Goal: Information Seeking & Learning: Find specific fact

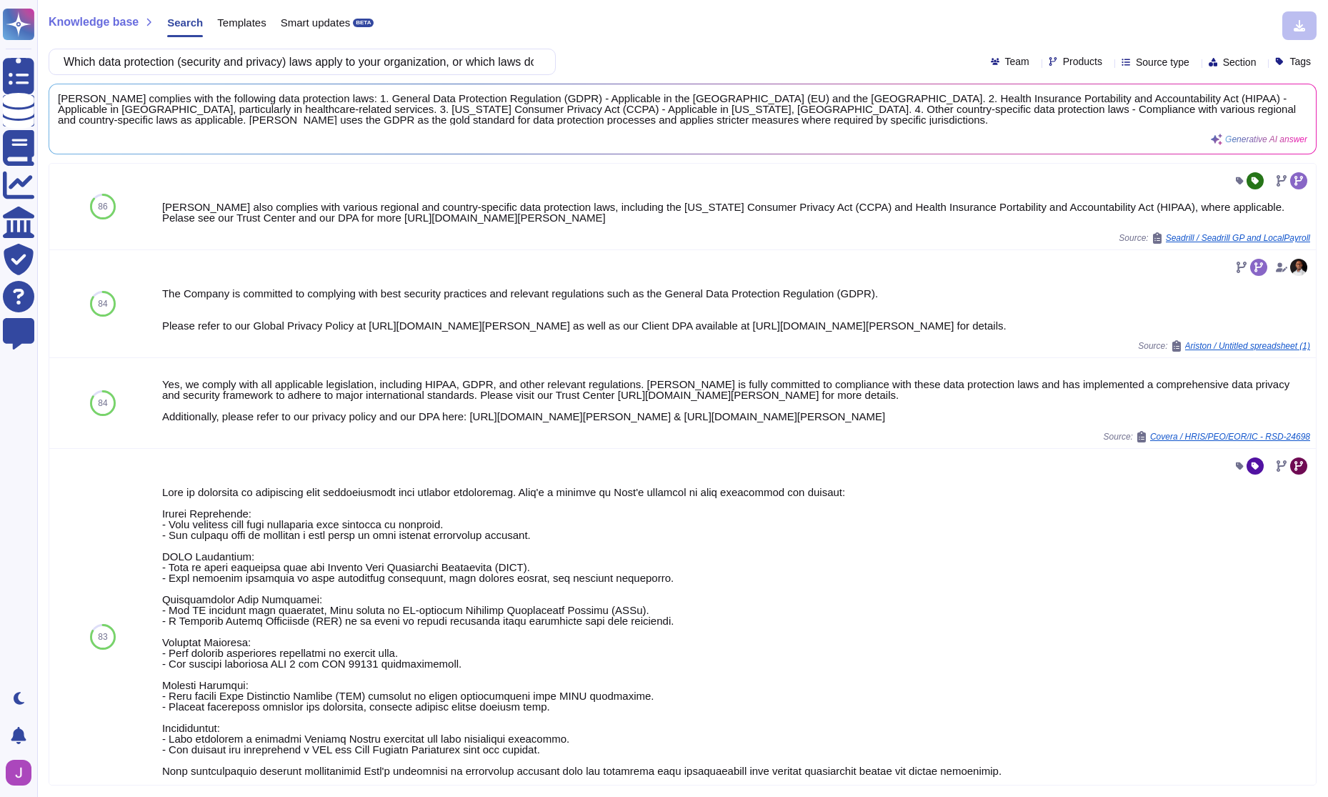
scroll to position [0, 557]
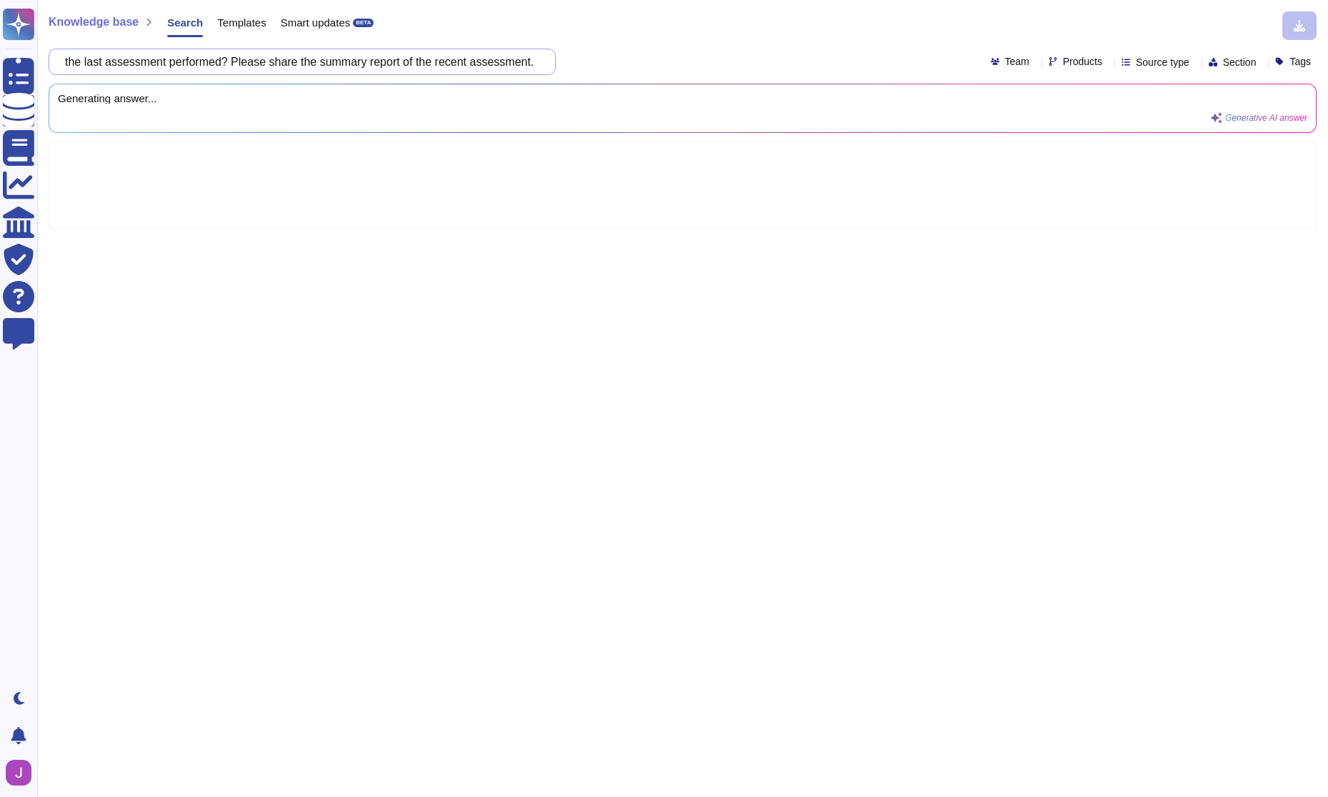
type input "Have you employed a third party to assess your security controls? (i.e. Penetra…"
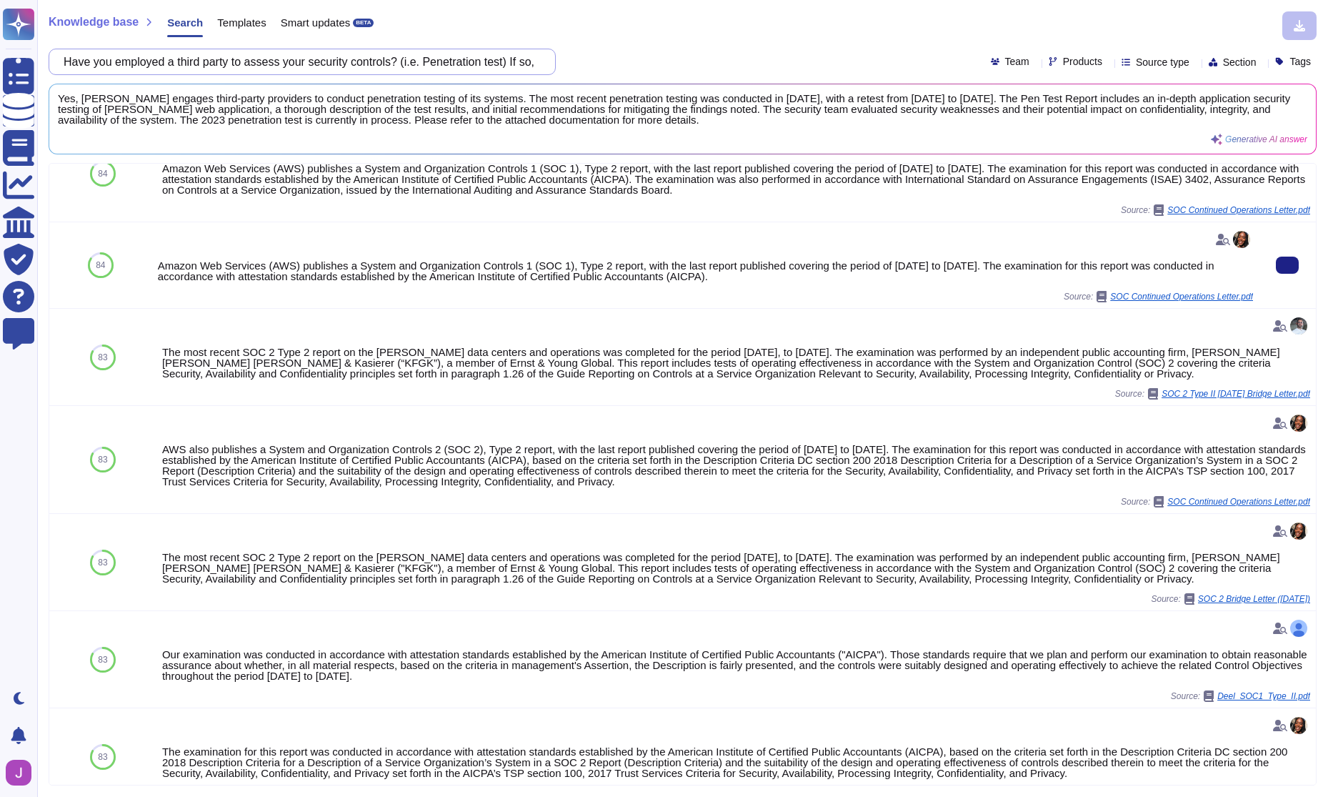
scroll to position [0, 0]
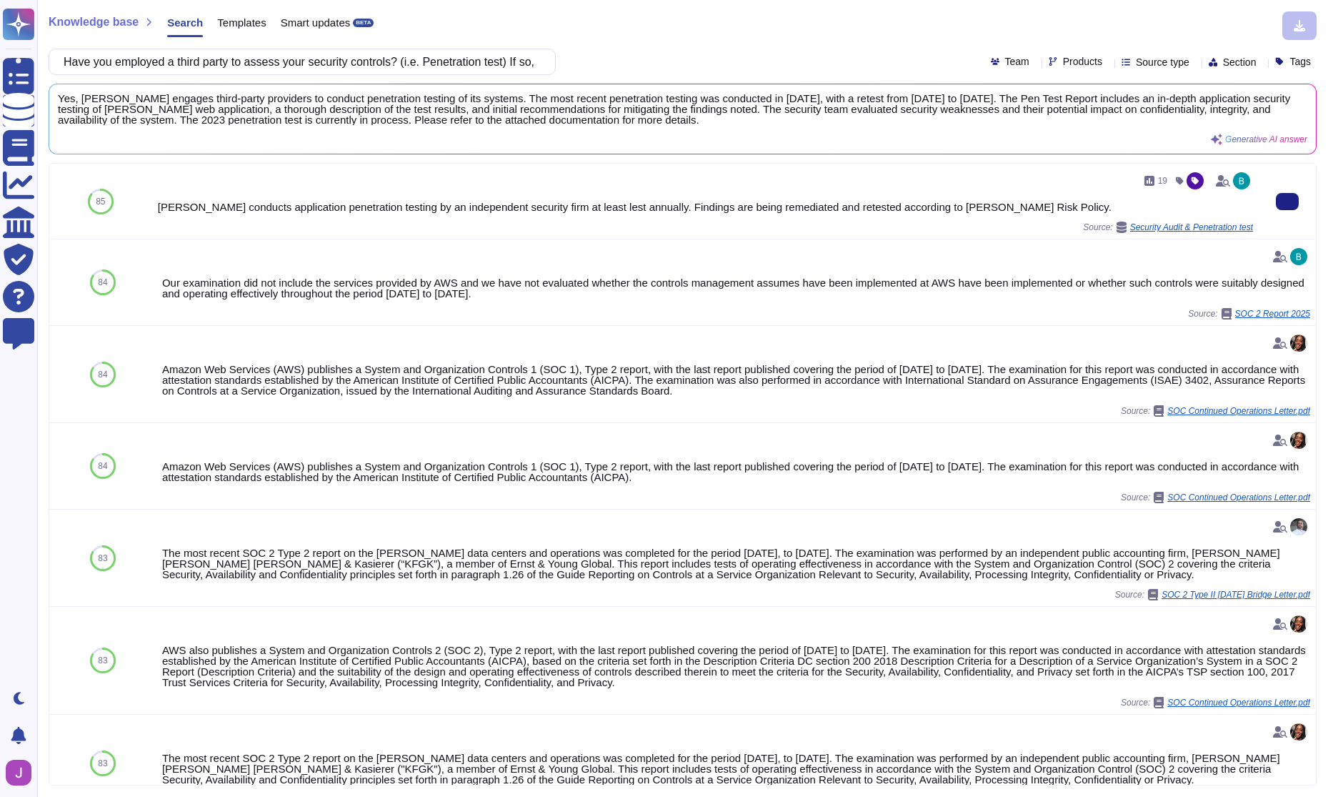
click at [1159, 220] on div "19 [PERSON_NAME] conducts application penetration testing by an independent sec…" at bounding box center [705, 201] width 1095 height 64
click at [1276, 202] on button at bounding box center [1287, 201] width 23 height 17
click at [1180, 228] on span "Security Audit & Penetration test" at bounding box center [1191, 227] width 123 height 9
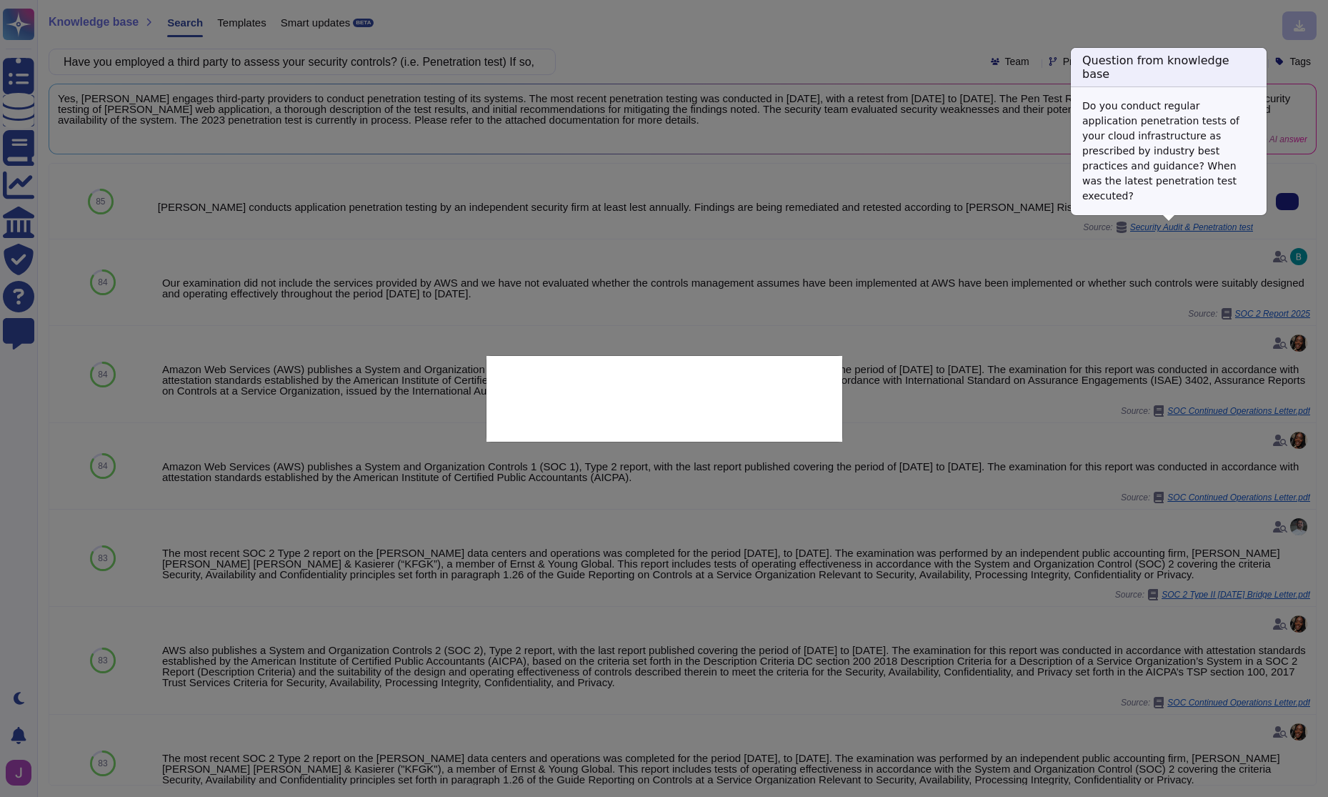
type textarea "Do you conduct regular application penetration tests of your cloud infrastructu…"
type textarea "[PERSON_NAME] conducts application penetration testing by an independent securi…"
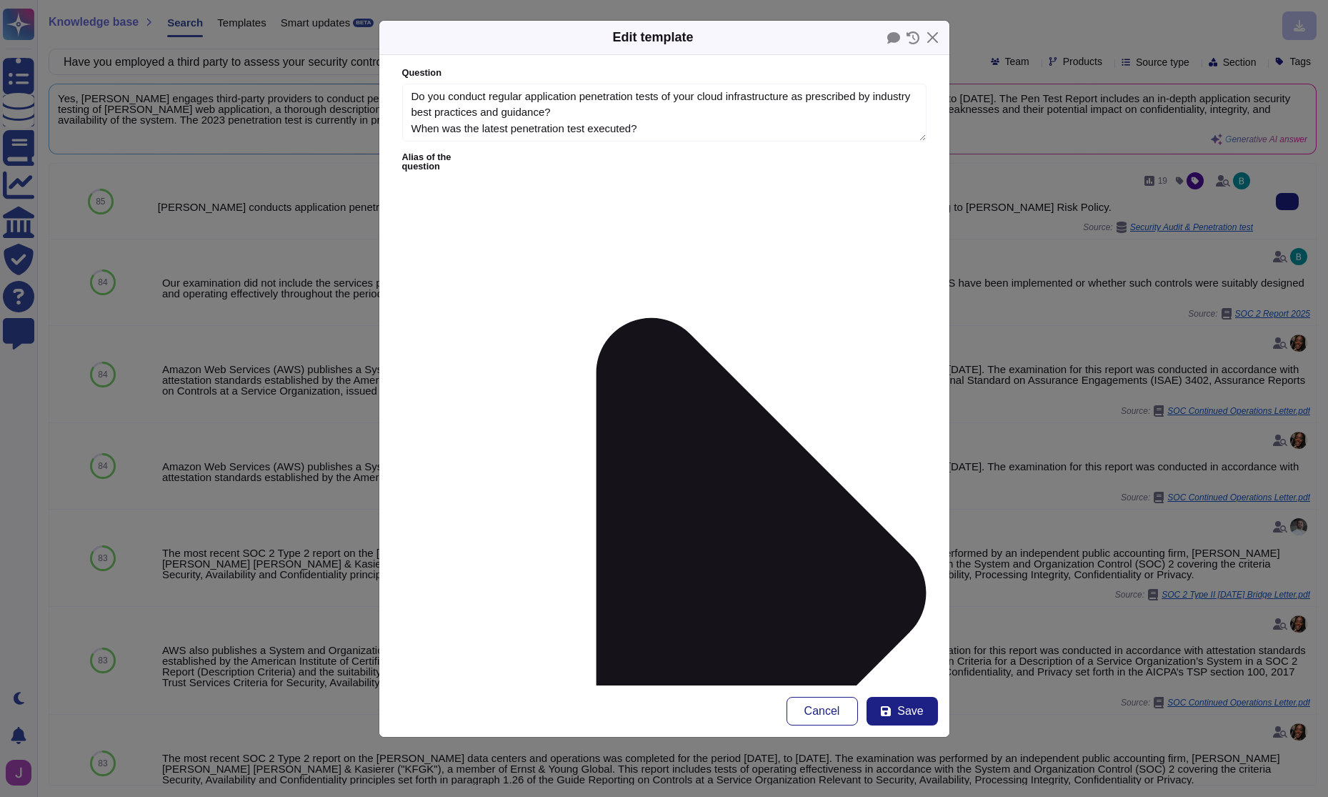
type textarea "Do you conduct regular application penetration tests of your cloud infrastructu…"
type textarea "[PERSON_NAME] conducts application penetration testing by an independent securi…"
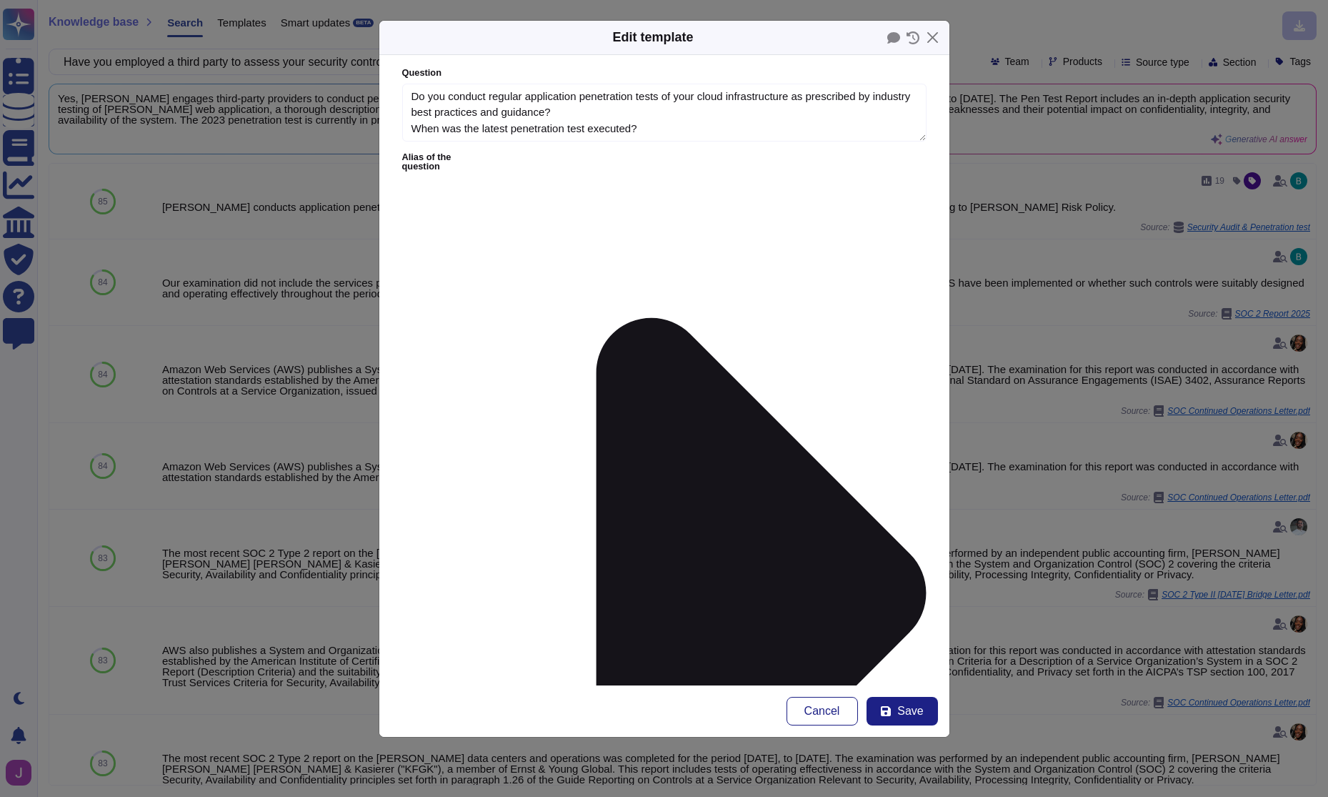
click at [937, 38] on button "Close" at bounding box center [933, 37] width 22 height 22
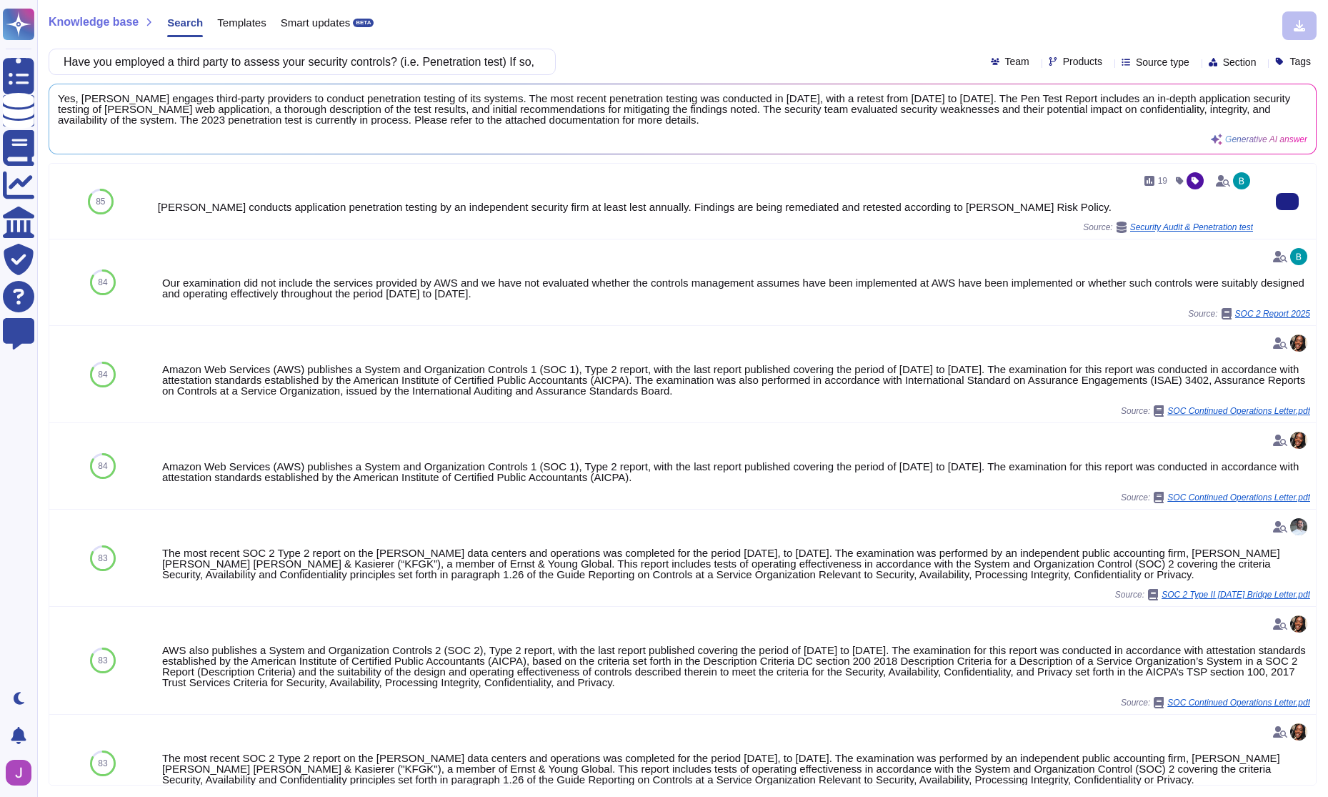
click at [159, 212] on div "[PERSON_NAME] conducts application penetration testing by an independent securi…" at bounding box center [705, 206] width 1095 height 11
click at [121, 204] on div "85" at bounding box center [100, 201] width 103 height 75
click at [96, 200] on span "85" at bounding box center [100, 201] width 9 height 9
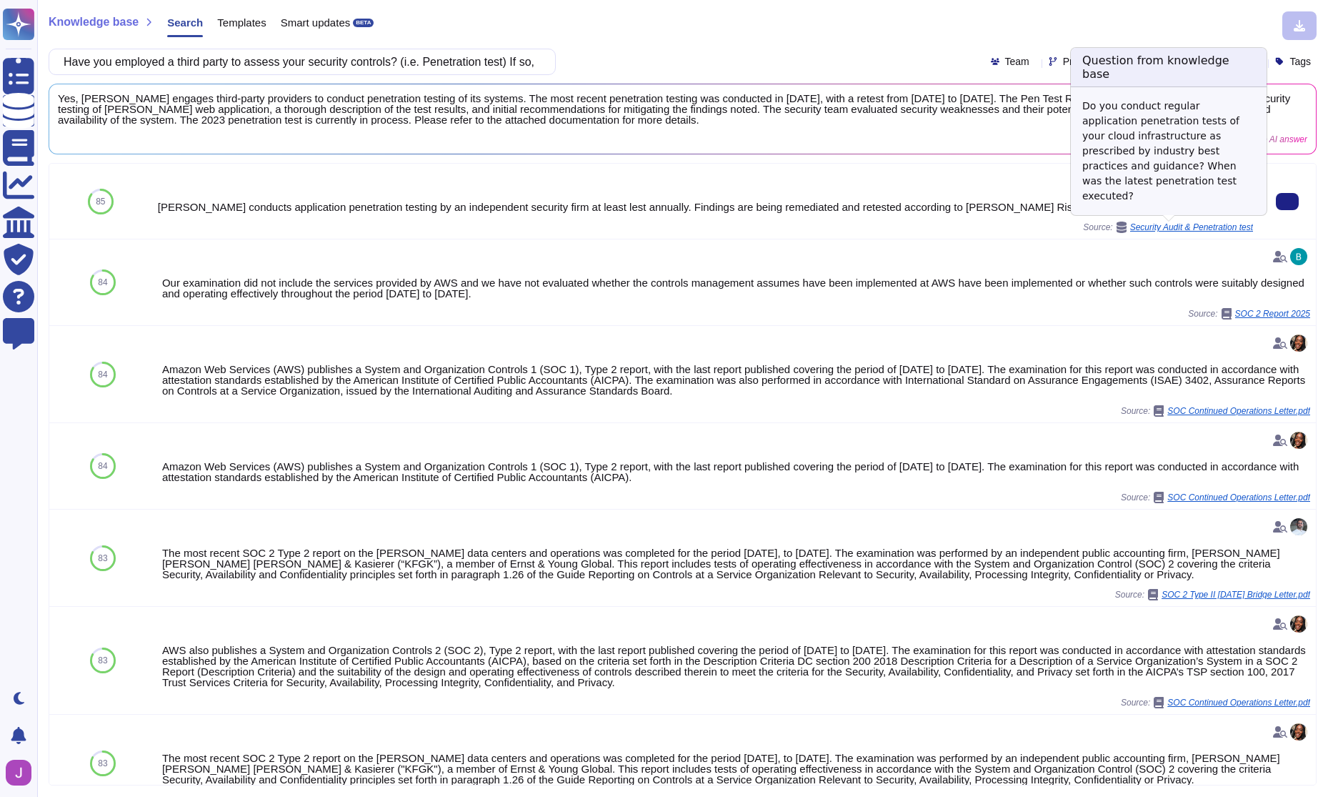
click at [1168, 228] on span "Security Audit & Penetration test" at bounding box center [1191, 227] width 123 height 9
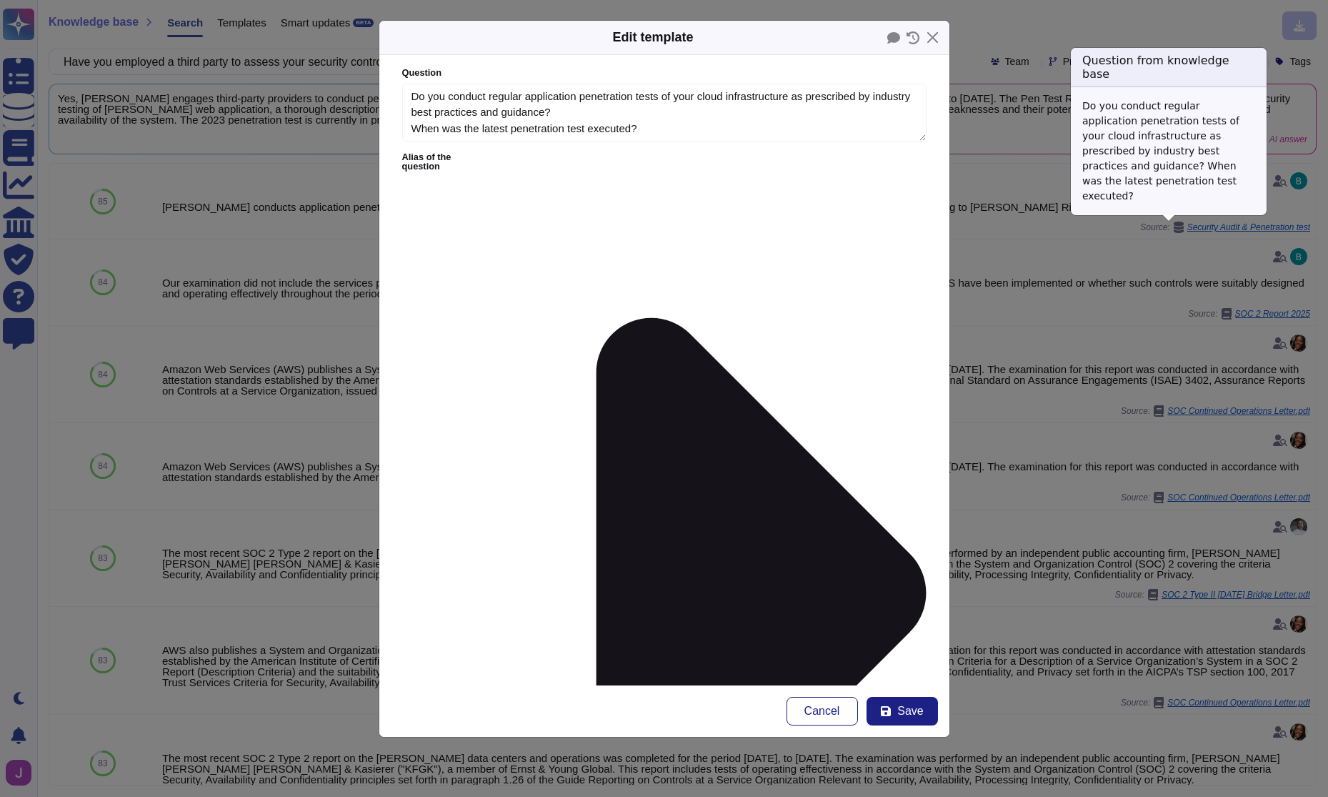
type textarea "Do you conduct regular application penetration tests of your cloud infrastructu…"
type textarea "[PERSON_NAME] conducts application penetration testing by an independent securi…"
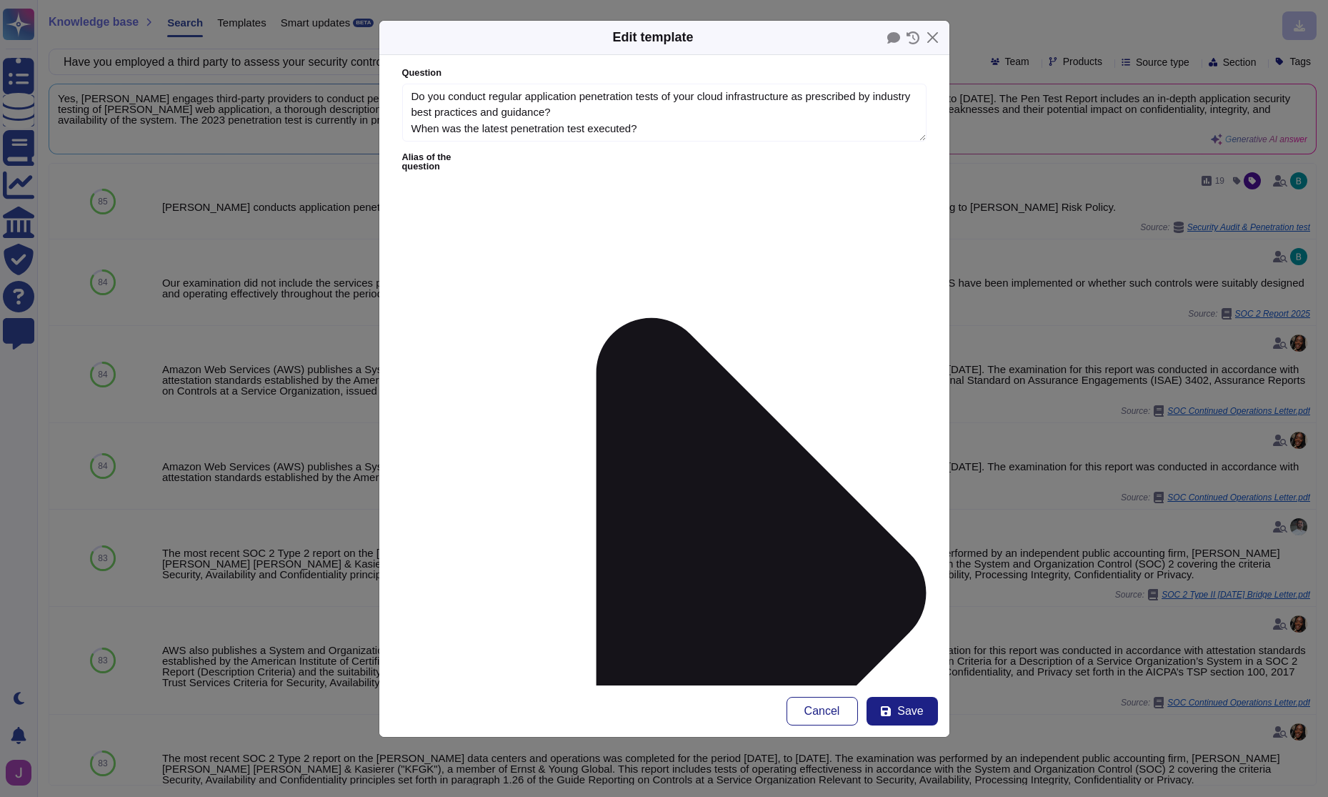
click at [928, 33] on button "Close" at bounding box center [933, 37] width 22 height 22
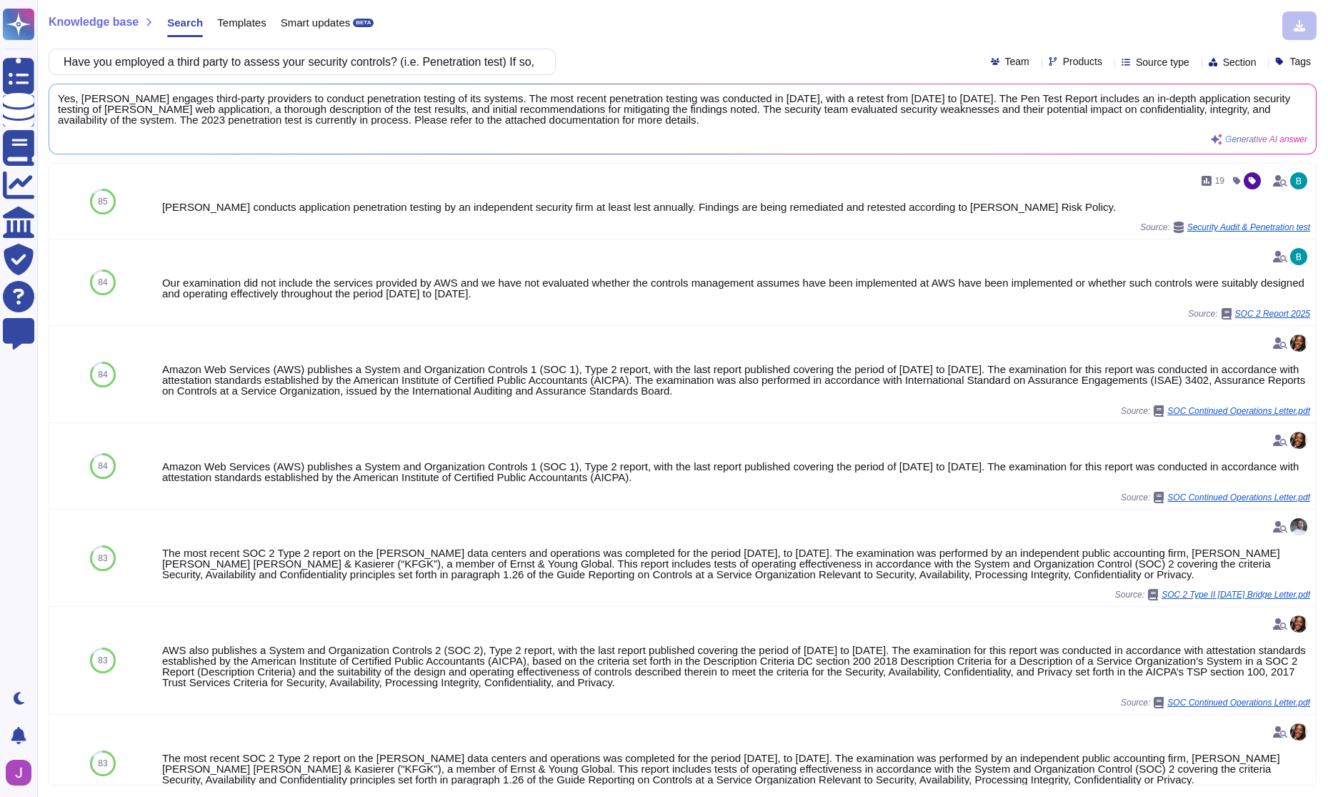
click at [254, 24] on span "Templates" at bounding box center [241, 22] width 49 height 11
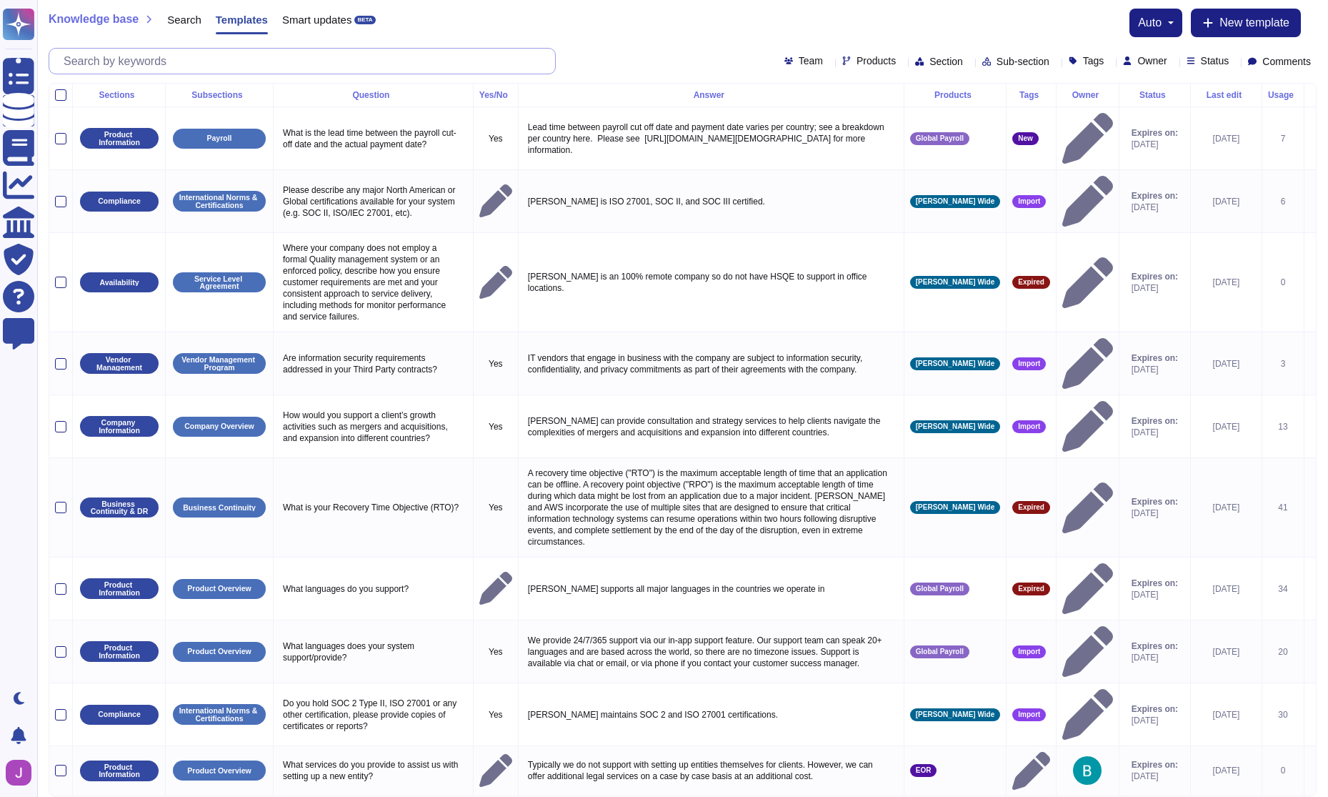
click at [212, 59] on input "text" at bounding box center [305, 61] width 499 height 25
paste input "[PERSON_NAME] conducts application penetration testing by an independent securi…"
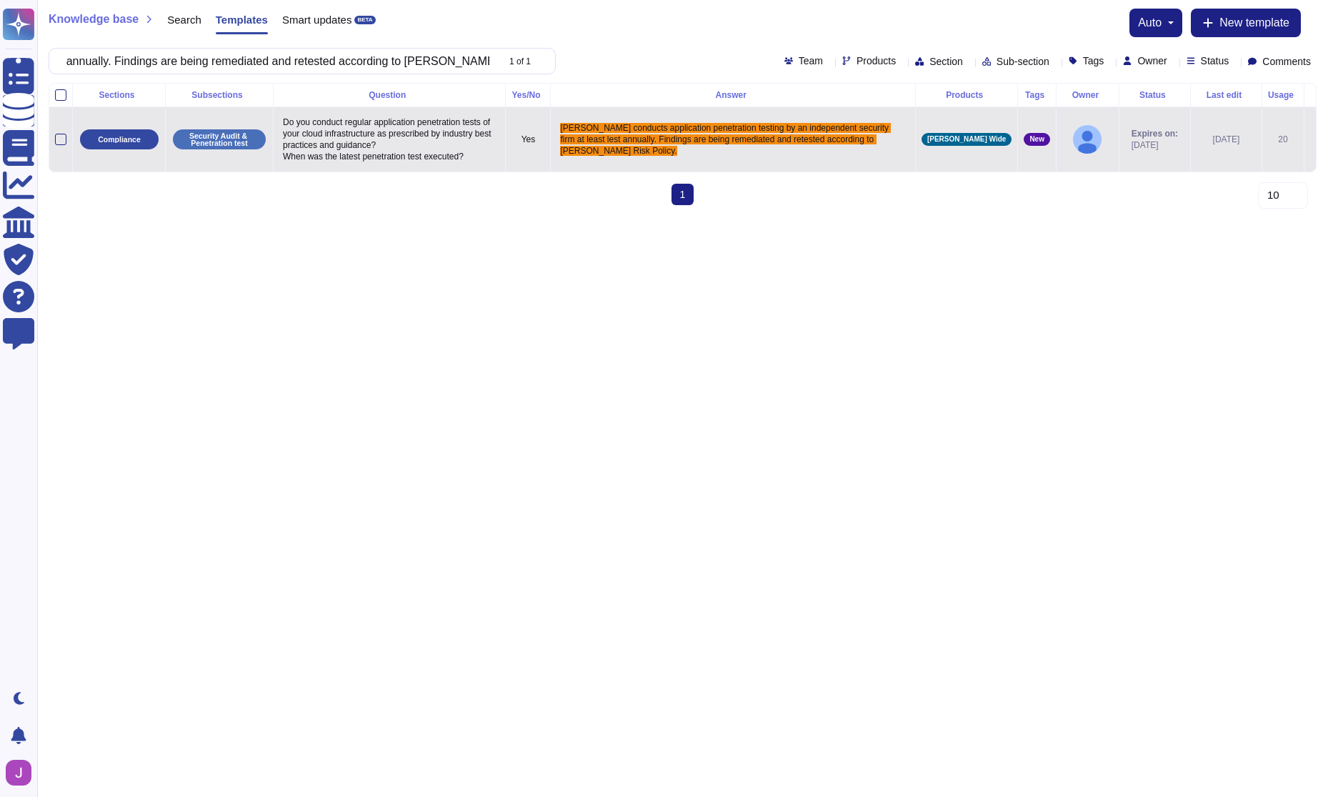
type input "[PERSON_NAME] conducts application penetration testing by an independent securi…"
click at [357, 158] on p "Do you conduct regular application penetration tests of your cloud infrastructu…" at bounding box center [389, 139] width 220 height 53
type textarea "Do you conduct regular application penetration tests of your cloud infrastructu…"
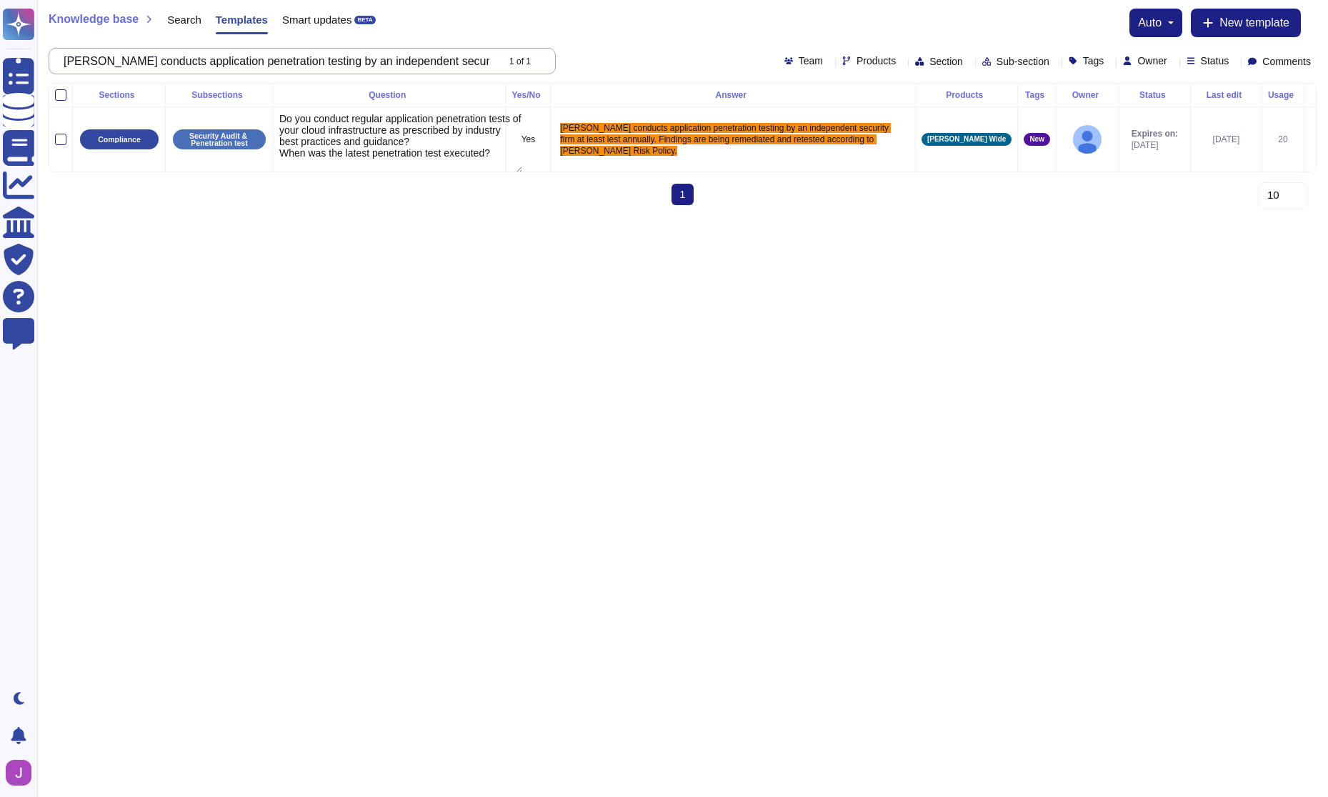
click at [392, 62] on input "[PERSON_NAME] conducts application penetration testing by an independent securi…" at bounding box center [276, 61] width 440 height 25
paste input "Have you employed a third party to assess your security controls? (i.e. Penetra…"
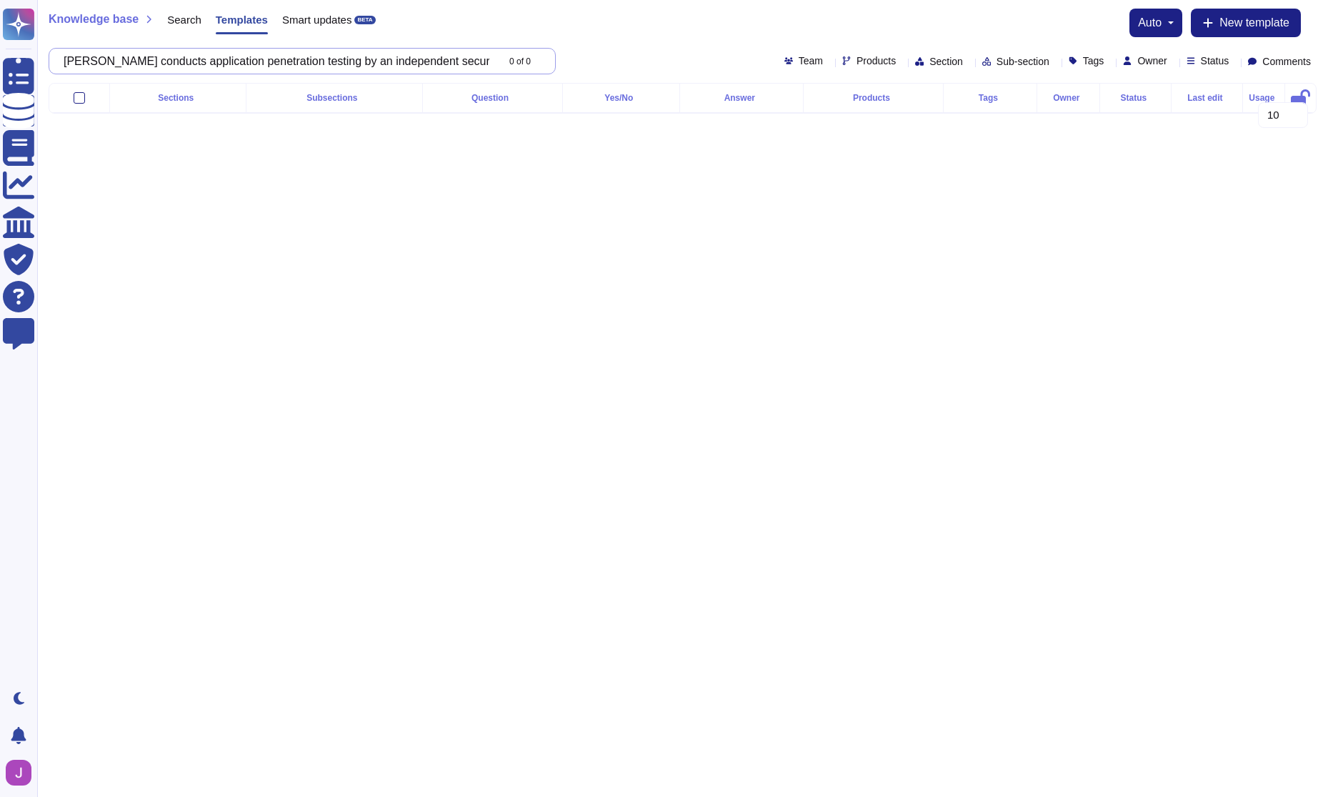
scroll to position [0, 634]
click at [194, 64] on input "Have you employed a third party to assess your security controls? (i.e. Penetra…" at bounding box center [276, 61] width 440 height 25
drag, startPoint x: 159, startPoint y: 61, endPoint x: 544, endPoint y: 60, distance: 384.4
click at [544, 60] on div "Have you employed a third party to assess your security controls? (i.e. Penetra…" at bounding box center [302, 61] width 507 height 26
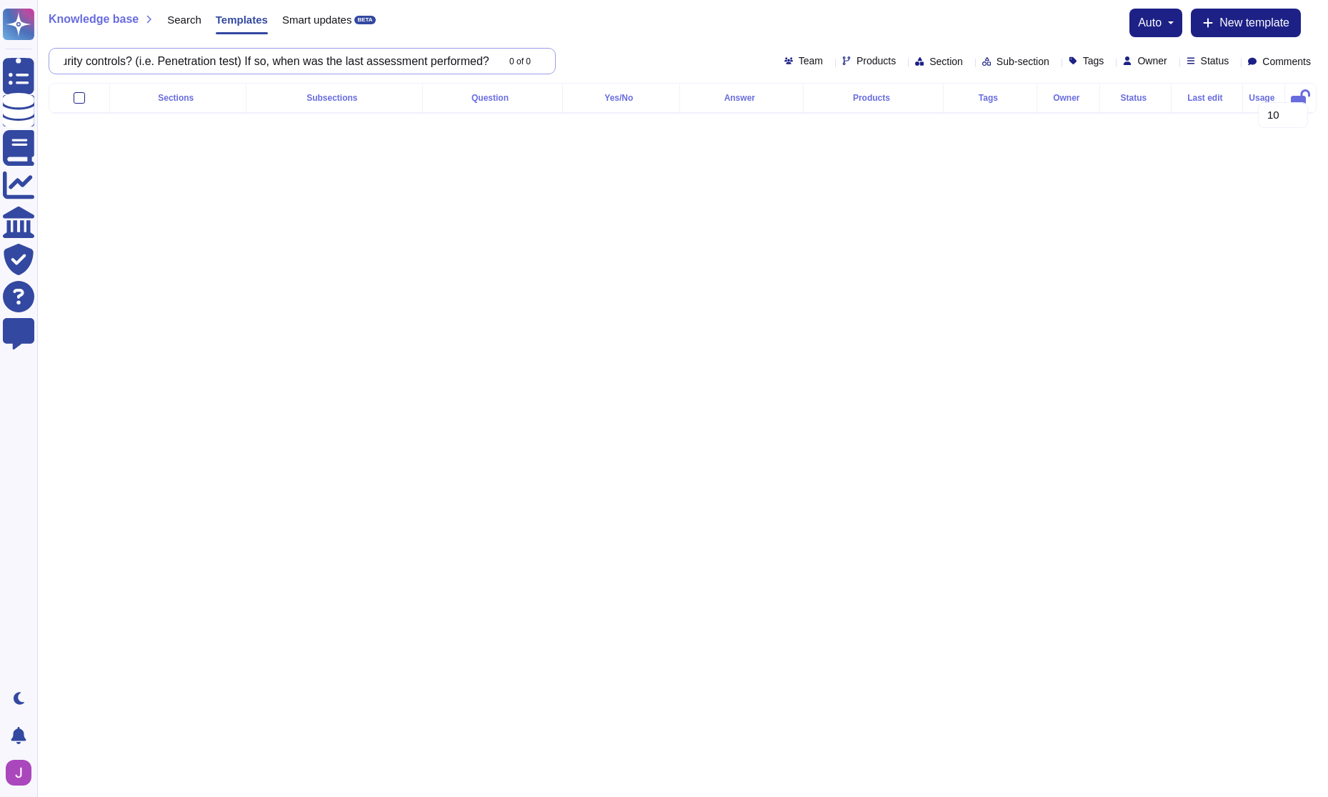
drag, startPoint x: 201, startPoint y: 65, endPoint x: 504, endPoint y: 62, distance: 303.7
click at [506, 61] on div "Have you employed a third party to assess your security controls? (i.e. Penetra…" at bounding box center [302, 61] width 507 height 26
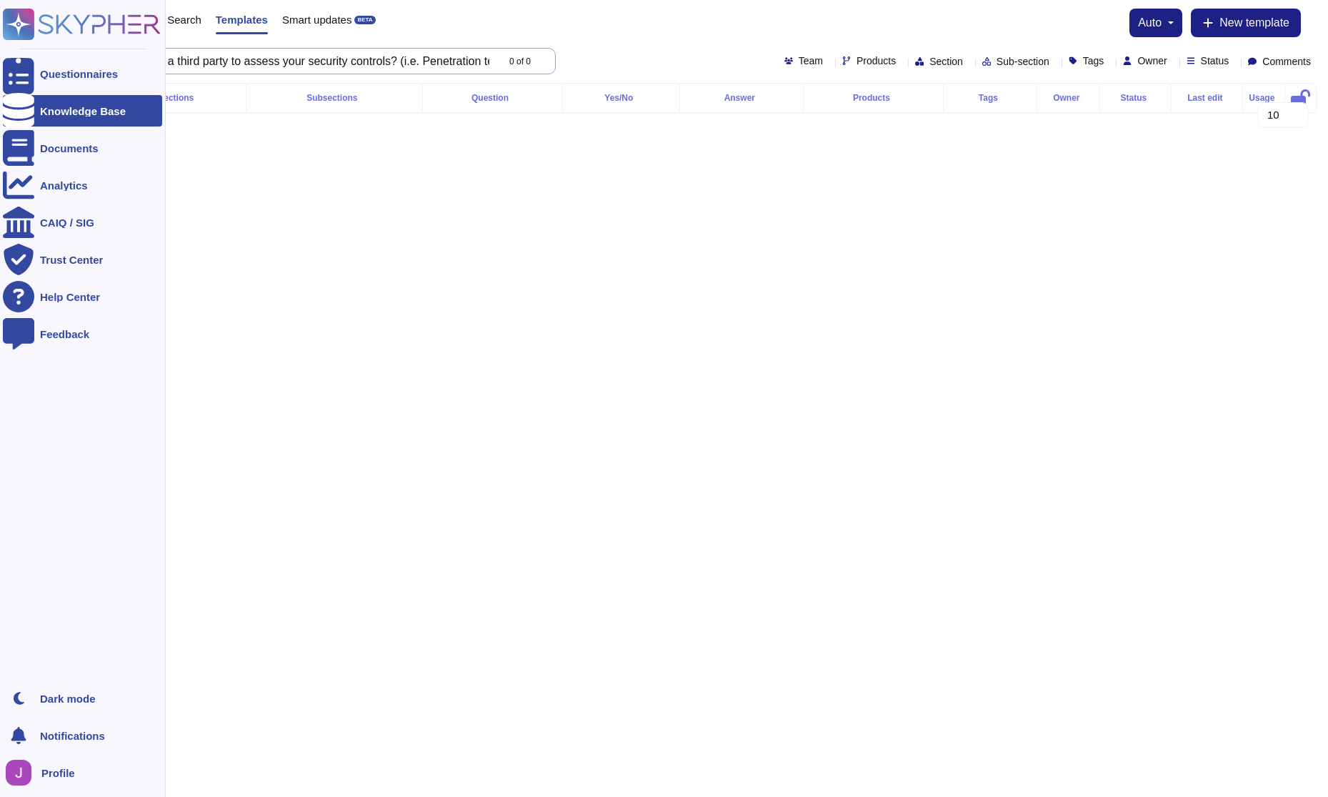
drag, startPoint x: 329, startPoint y: 57, endPoint x: 9, endPoint y: 34, distance: 321.6
click at [9, 34] on div "Questionnaires Knowledge Base Documents Analytics CAIQ / SIG Trust Center Help …" at bounding box center [664, 68] width 1328 height 136
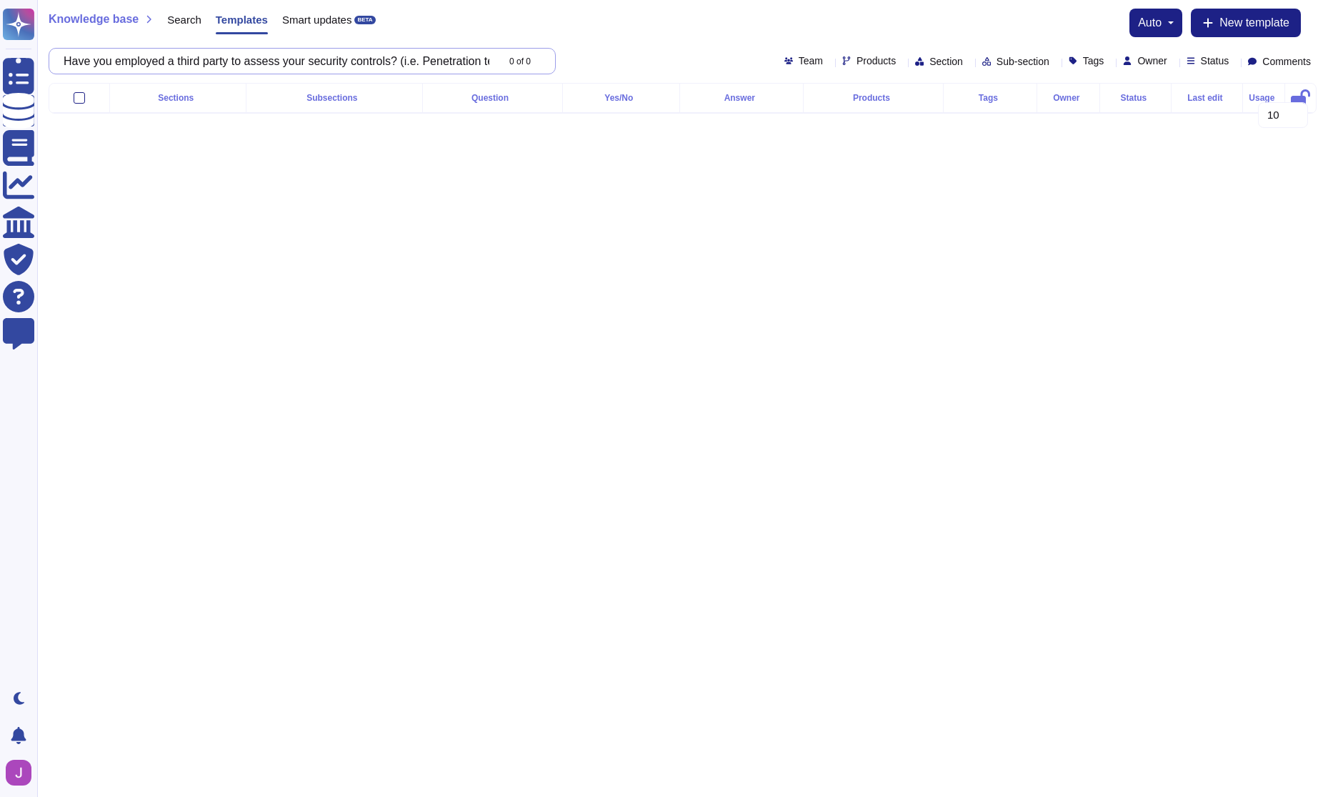
click at [362, 63] on input "Have you employed a third party to assess your security controls? (i.e. Penetra…" at bounding box center [276, 61] width 440 height 25
drag, startPoint x: 420, startPoint y: 60, endPoint x: 66, endPoint y: 63, distance: 353.7
click at [66, 63] on input "Have you employed a third party to assess your security controls? (i.e. Penetra…" at bounding box center [276, 61] width 440 height 25
click at [180, 64] on input "i.e. Penetration test)" at bounding box center [276, 61] width 440 height 25
drag, startPoint x: 91, startPoint y: 62, endPoint x: 63, endPoint y: 63, distance: 27.9
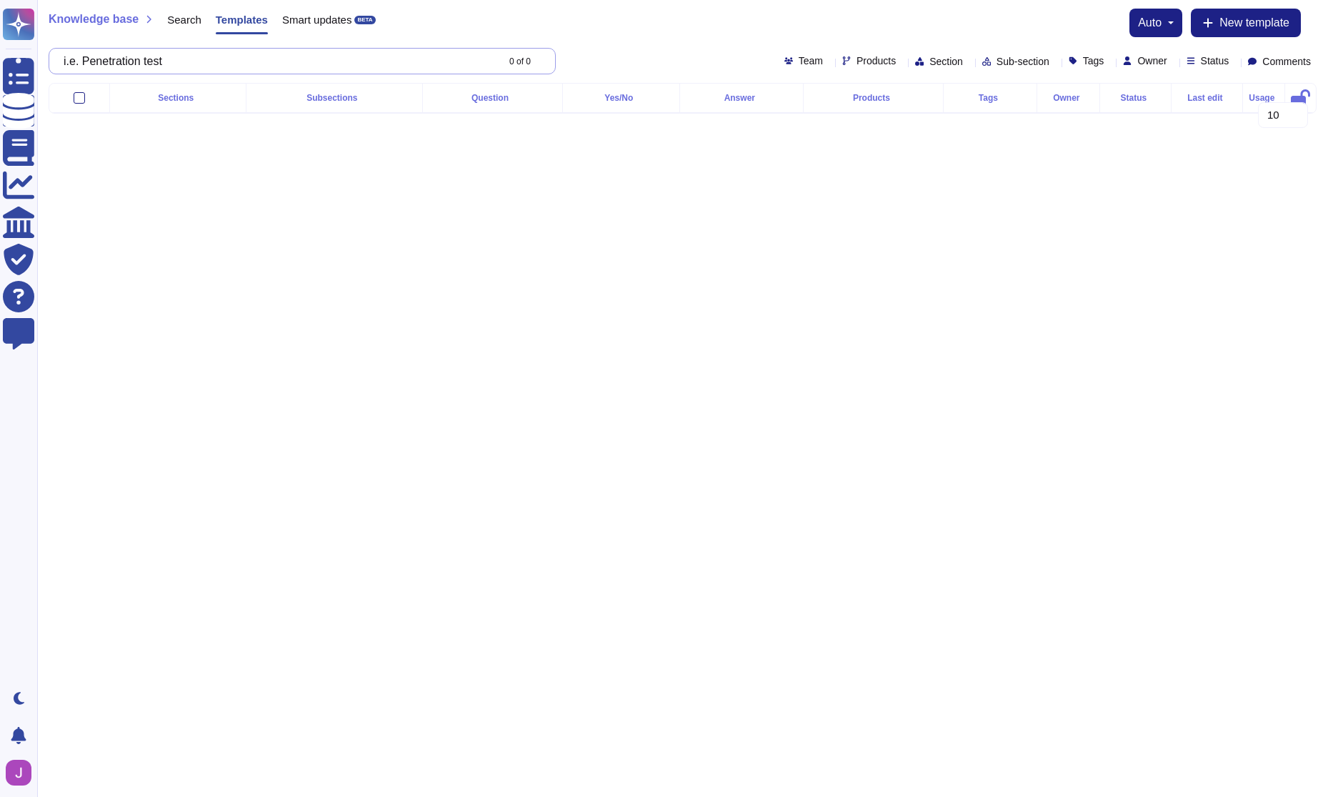
click at [63, 63] on div "i.e. Penetration test 0 of 0" at bounding box center [302, 61] width 507 height 26
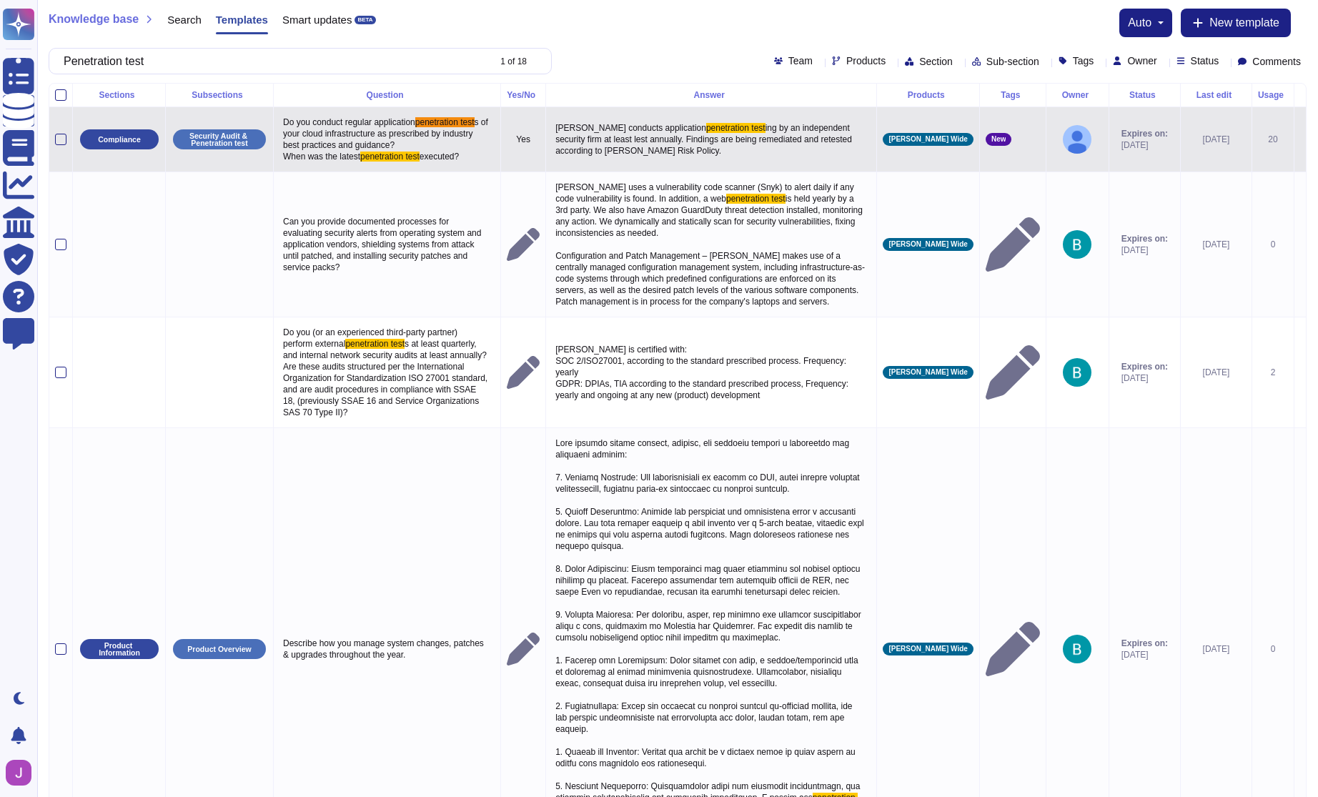
type input "Penetration test"
click at [599, 154] on span "ing by an independent security firm at least lest annually. Findings are being …" at bounding box center [704, 139] width 299 height 33
type textarea "[PERSON_NAME] conducts application penetration testing by an independent securi…"
click at [689, 136] on textarea "[PERSON_NAME] conducts application penetration testing by an independent securi…" at bounding box center [716, 139] width 328 height 41
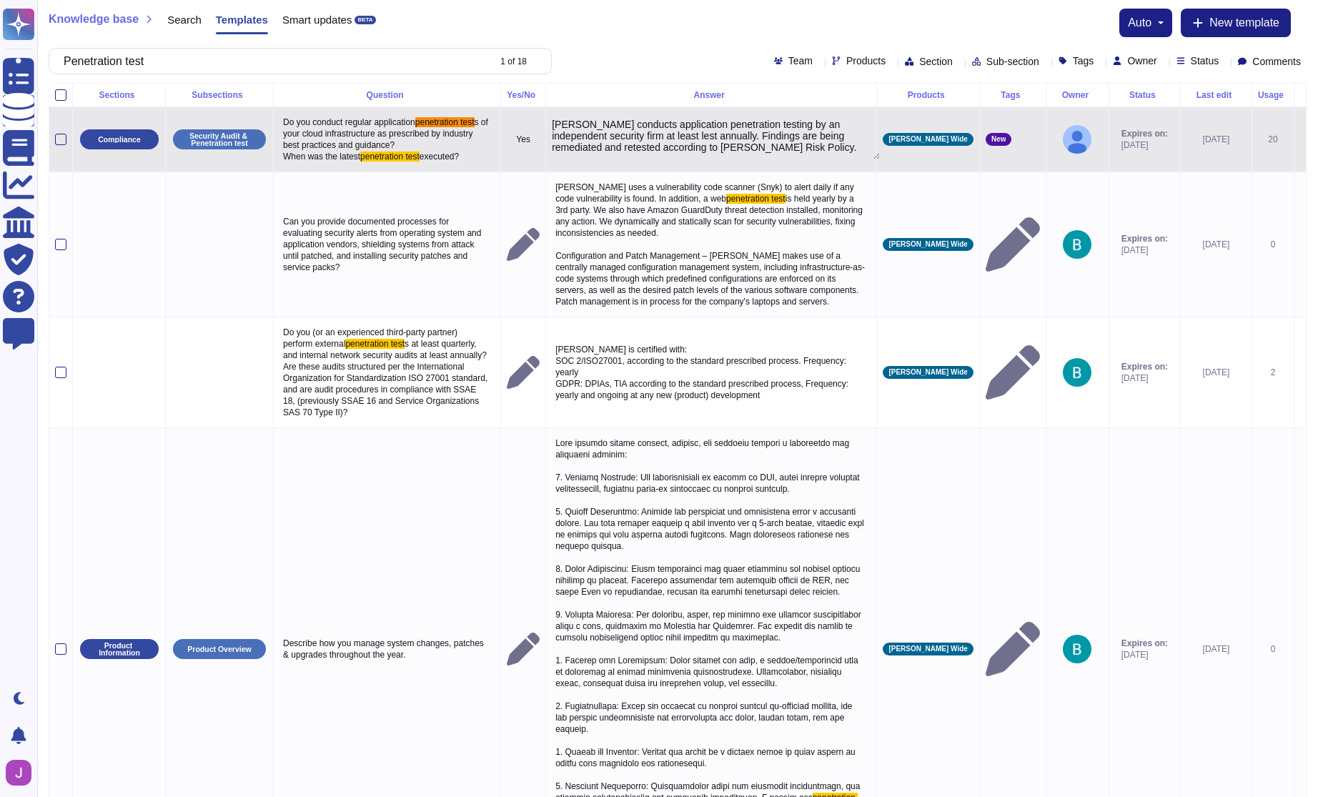
click at [689, 136] on textarea "[PERSON_NAME] conducts application penetration testing by an independent securi…" at bounding box center [716, 139] width 328 height 41
click at [1300, 140] on icon at bounding box center [1300, 140] width 0 height 0
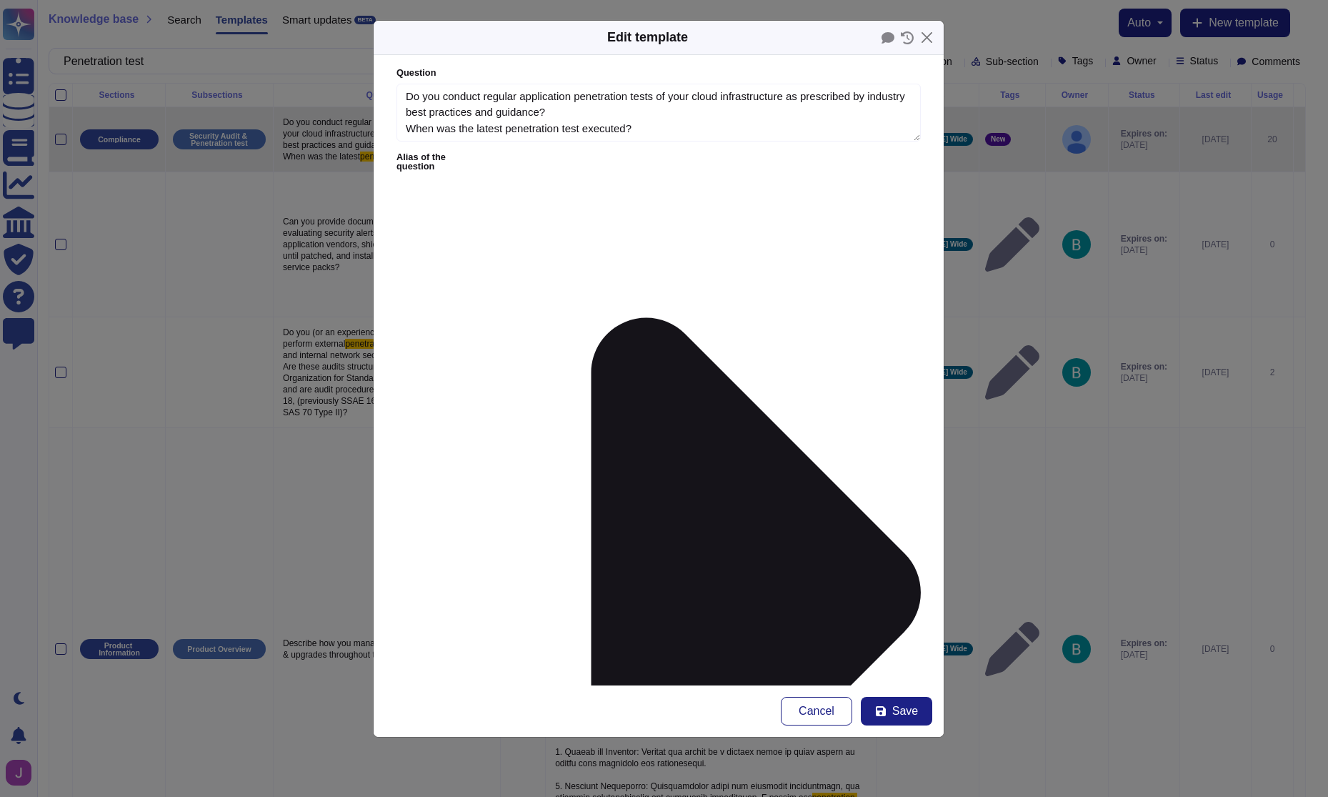
type textarea "Do you conduct regular application penetration tests of your cloud infrastructu…"
type textarea "[PERSON_NAME] conducts application penetration testing by an independent securi…"
click at [1294, 139] on div "Edit template Question Do you conduct regular application penetration tests of …" at bounding box center [664, 398] width 1328 height 797
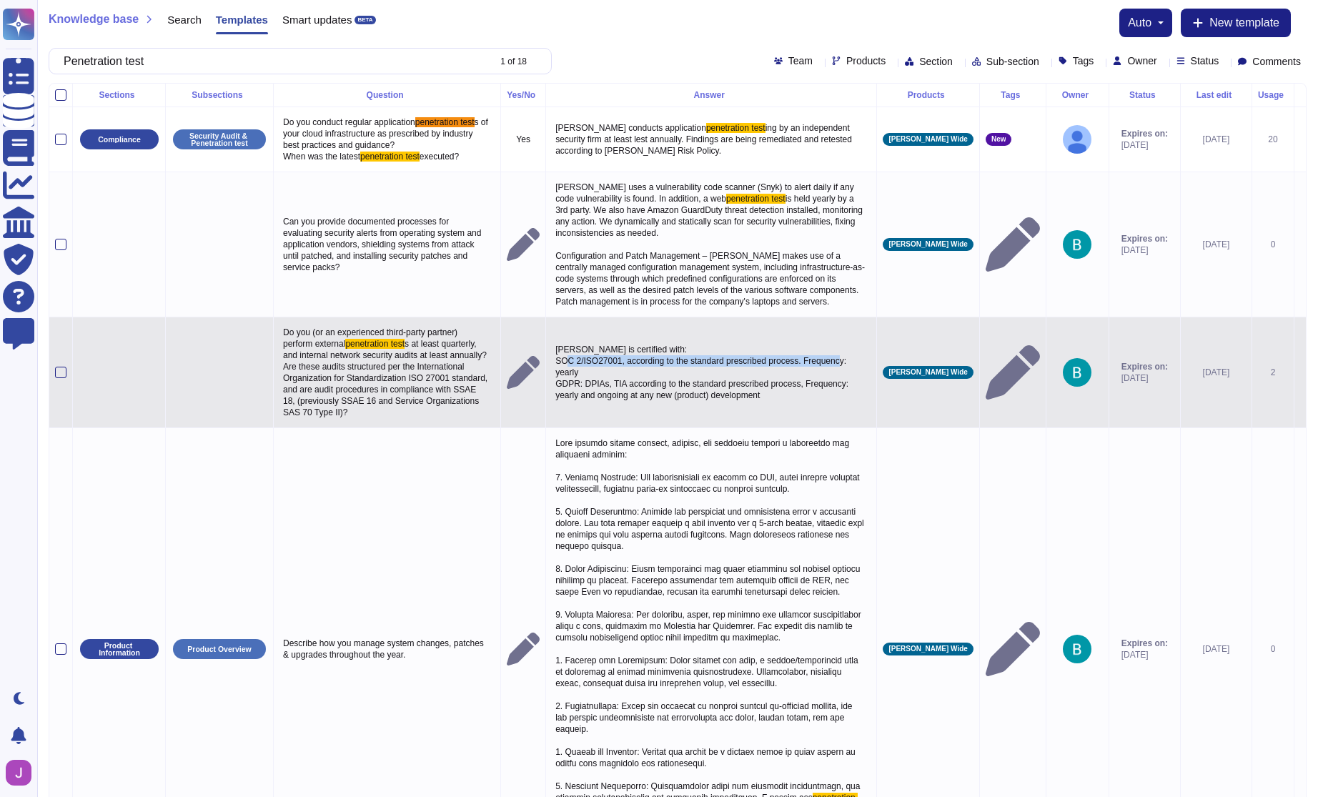
click at [604, 372] on p "[PERSON_NAME] is certified with: SOC 2/ISO27001, according to the standard pres…" at bounding box center [711, 372] width 319 height 64
type textarea "[PERSON_NAME] is certified with: SOC 2/ISO27001, according to the standard pres…"
click at [643, 397] on textarea "[PERSON_NAME] is certified with: SOC 2/ISO27001, according to the standard pres…" at bounding box center [720, 375] width 337 height 71
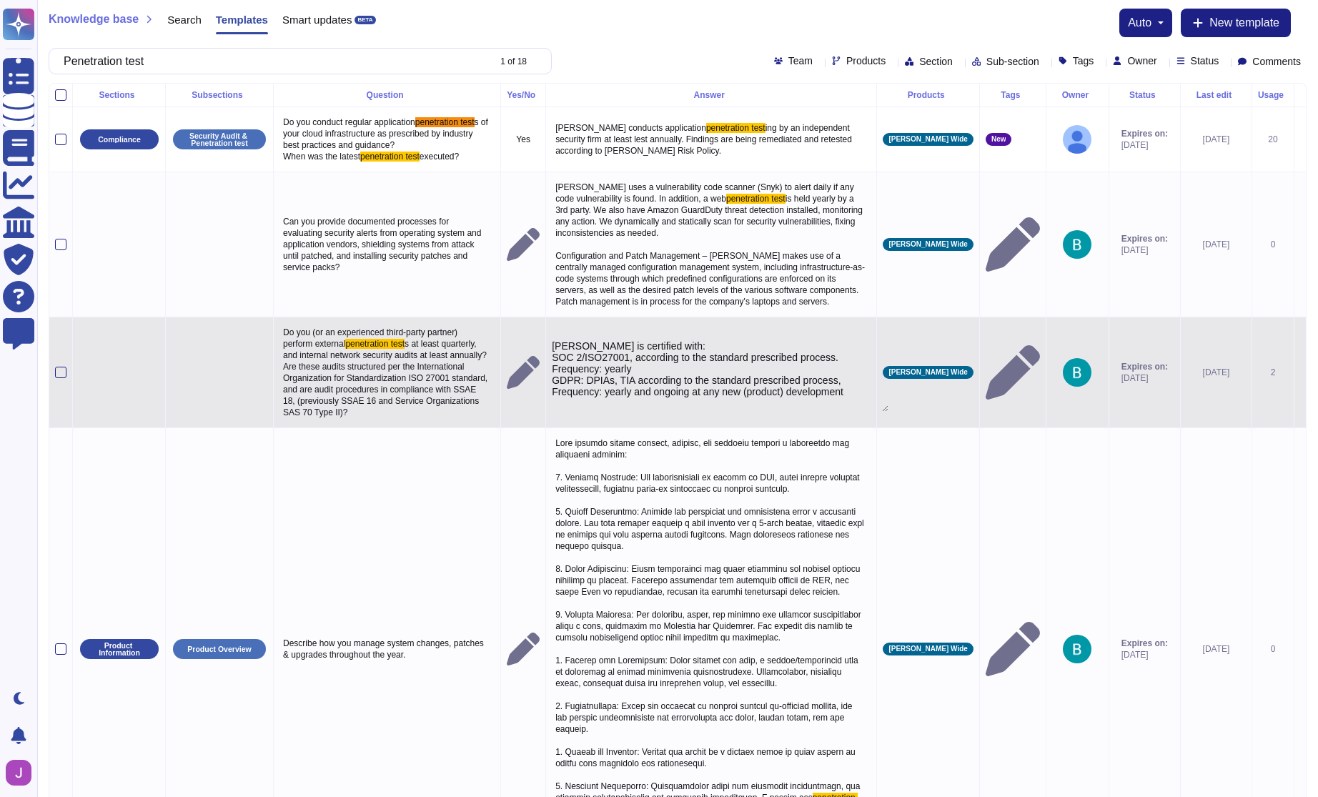
click at [609, 370] on textarea "[PERSON_NAME] is certified with: SOC 2/ISO27001, according to the standard pres…" at bounding box center [720, 375] width 337 height 71
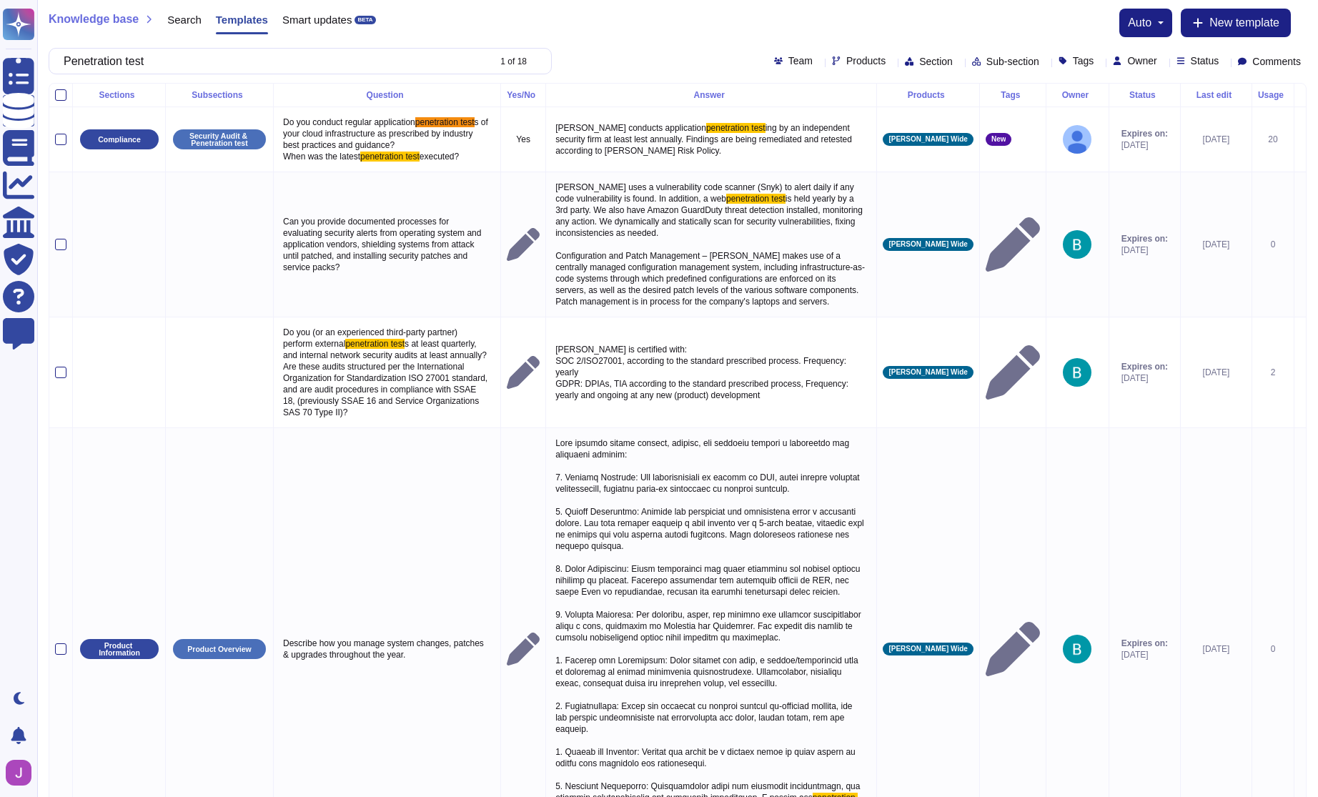
click at [702, 144] on p "[PERSON_NAME] conducts application penetration test ing by an independent secur…" at bounding box center [711, 139] width 319 height 41
type textarea "[PERSON_NAME] conducts application penetration testing by an independent securi…"
click at [702, 144] on textarea "[PERSON_NAME] conducts application penetration testing by an independent securi…" at bounding box center [720, 143] width 337 height 49
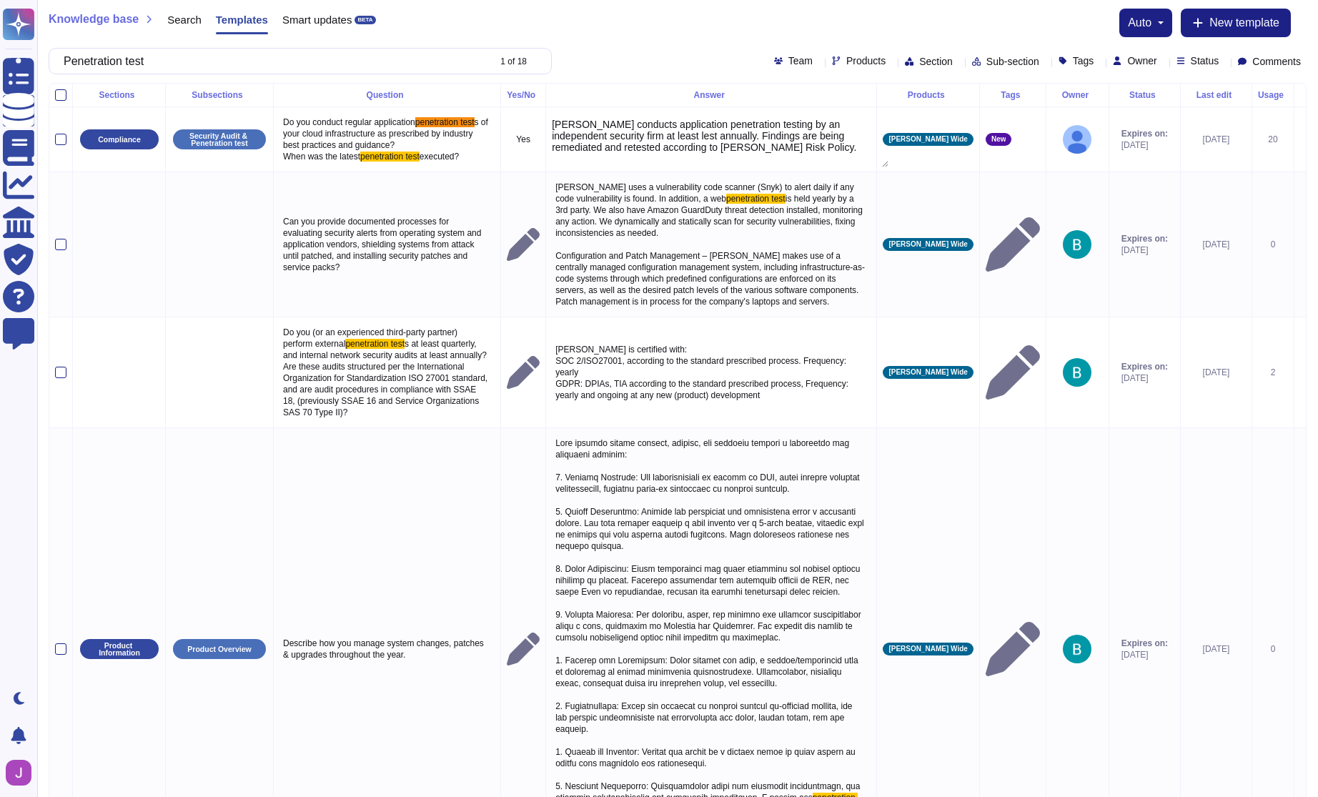
click at [289, 156] on span "s of your cloud infrastructure as prescribed by industry best practices and gui…" at bounding box center [386, 139] width 207 height 44
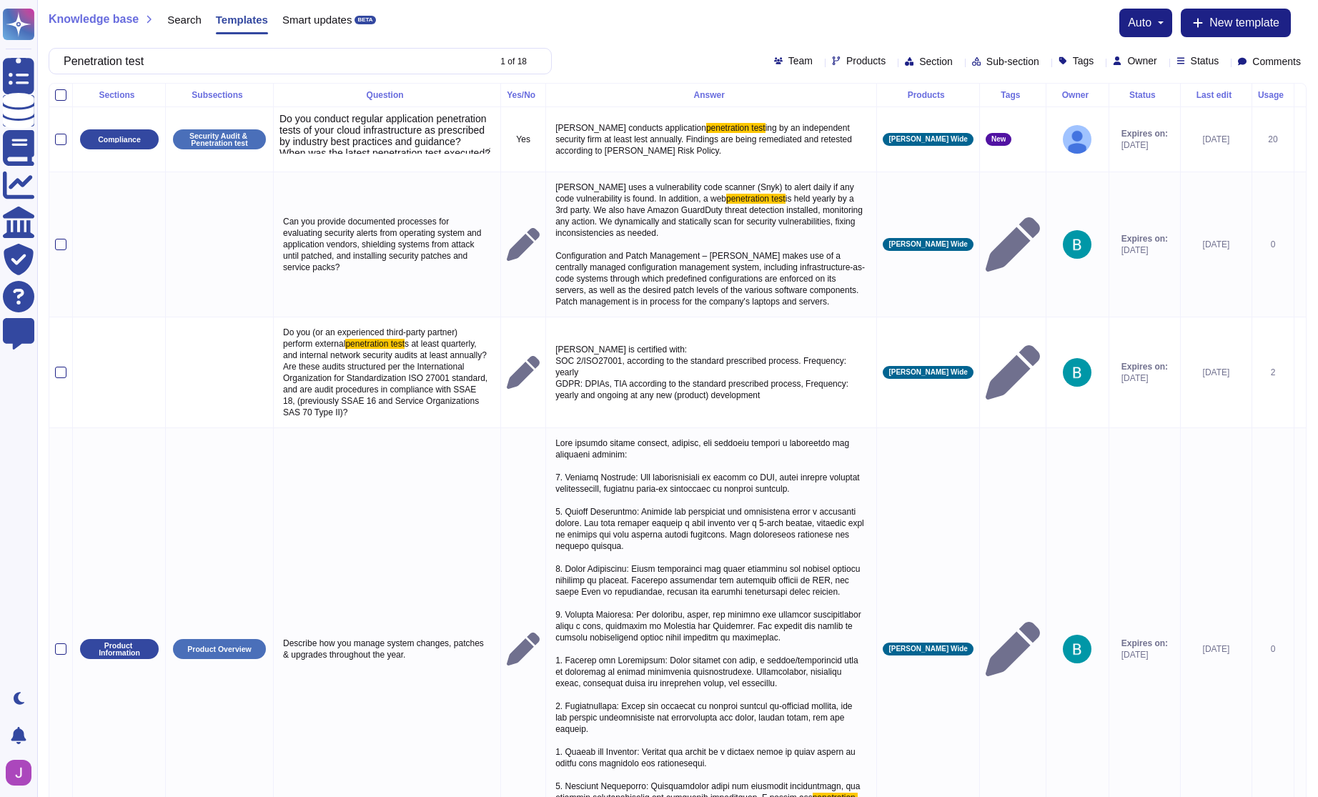
type textarea "Do you conduct regular application penetration tests of your cloud infrastructu…"
click at [289, 156] on div "Do you conduct regular application penetration tests of your cloud infrastructu…" at bounding box center [386, 139] width 215 height 53
click at [633, 136] on span "ing by an independent security firm at least lest annually. Findings are being …" at bounding box center [704, 139] width 299 height 33
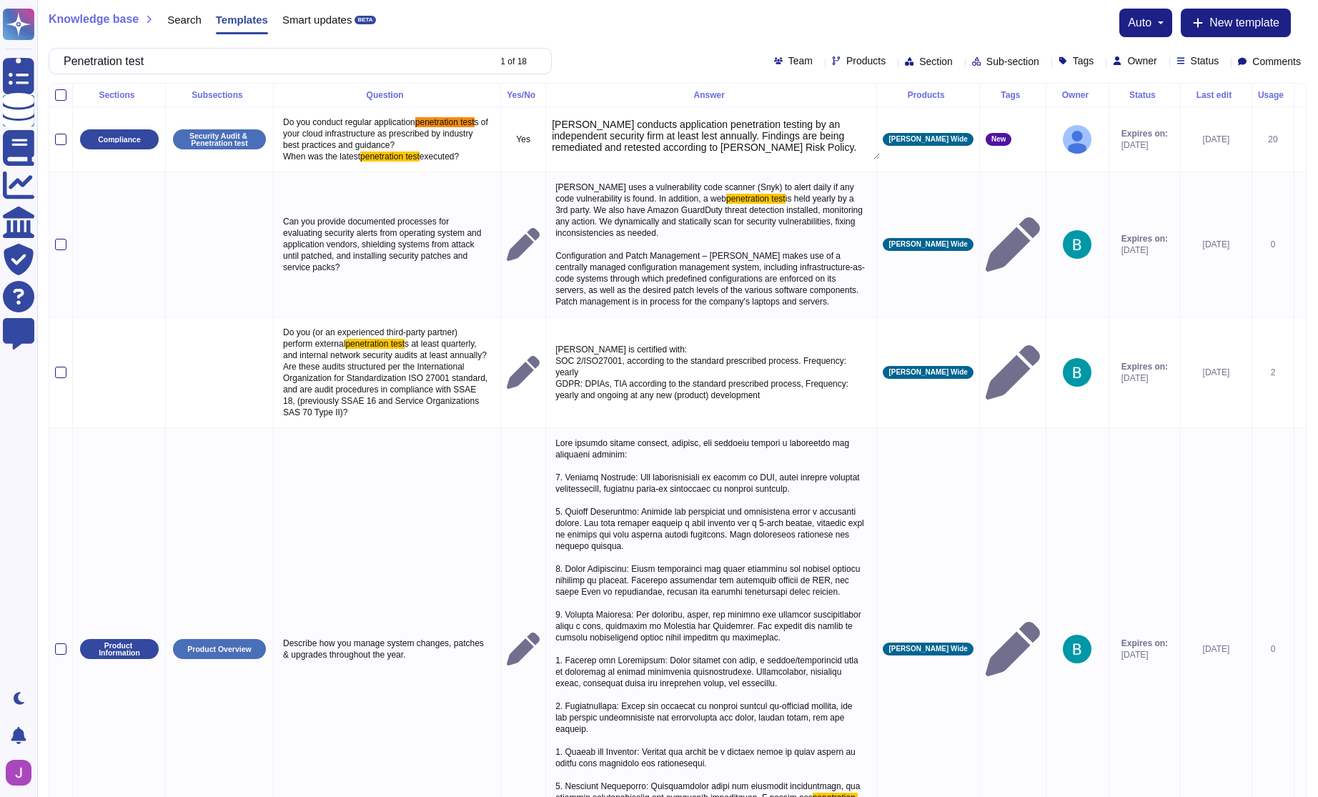
type textarea "[PERSON_NAME] conducts application penetration testing by an independent securi…"
click at [811, 138] on textarea "[PERSON_NAME] conducts application penetration testing by an independent securi…" at bounding box center [716, 139] width 328 height 41
click at [1149, 136] on span "Expires on:" at bounding box center [1144, 133] width 46 height 11
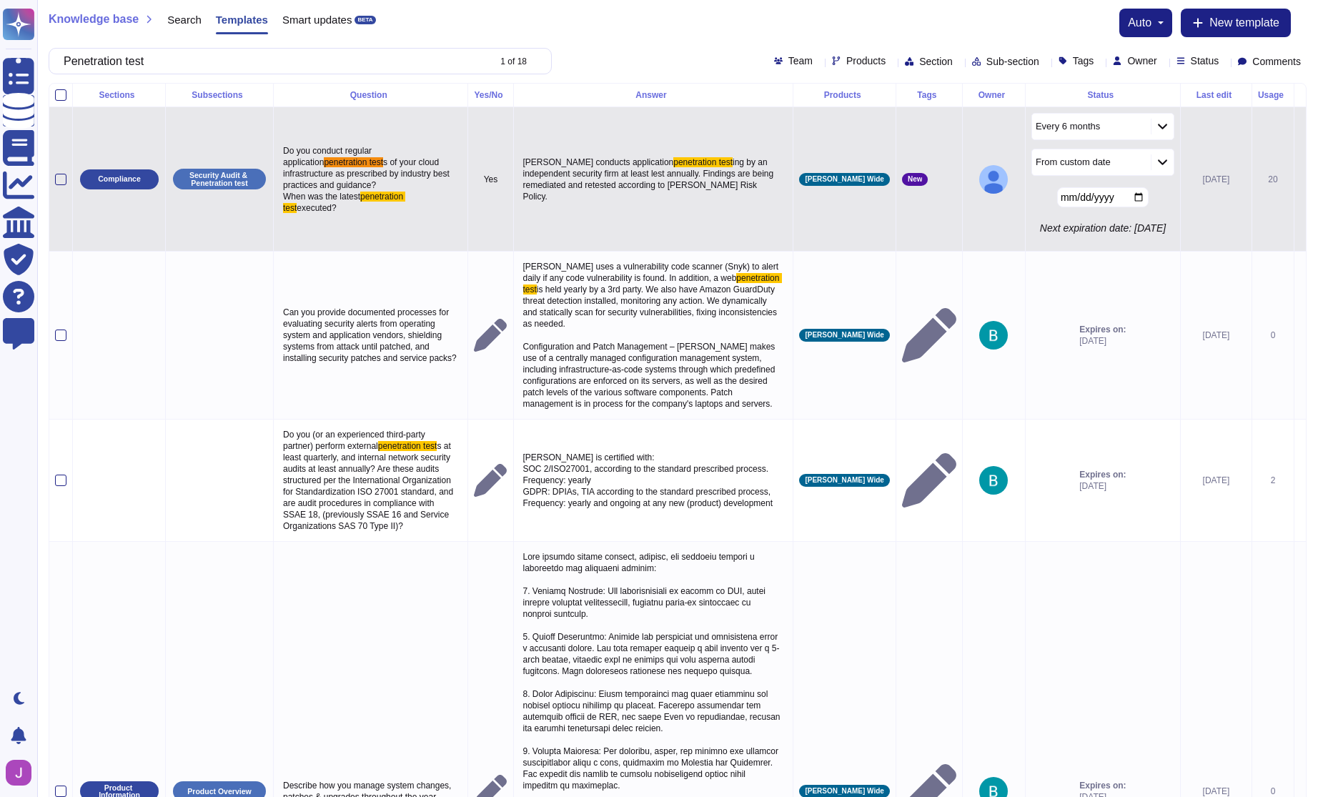
click at [1192, 147] on td "[DATE]" at bounding box center [1215, 179] width 71 height 144
click at [1228, 156] on td "[DATE]" at bounding box center [1215, 179] width 71 height 144
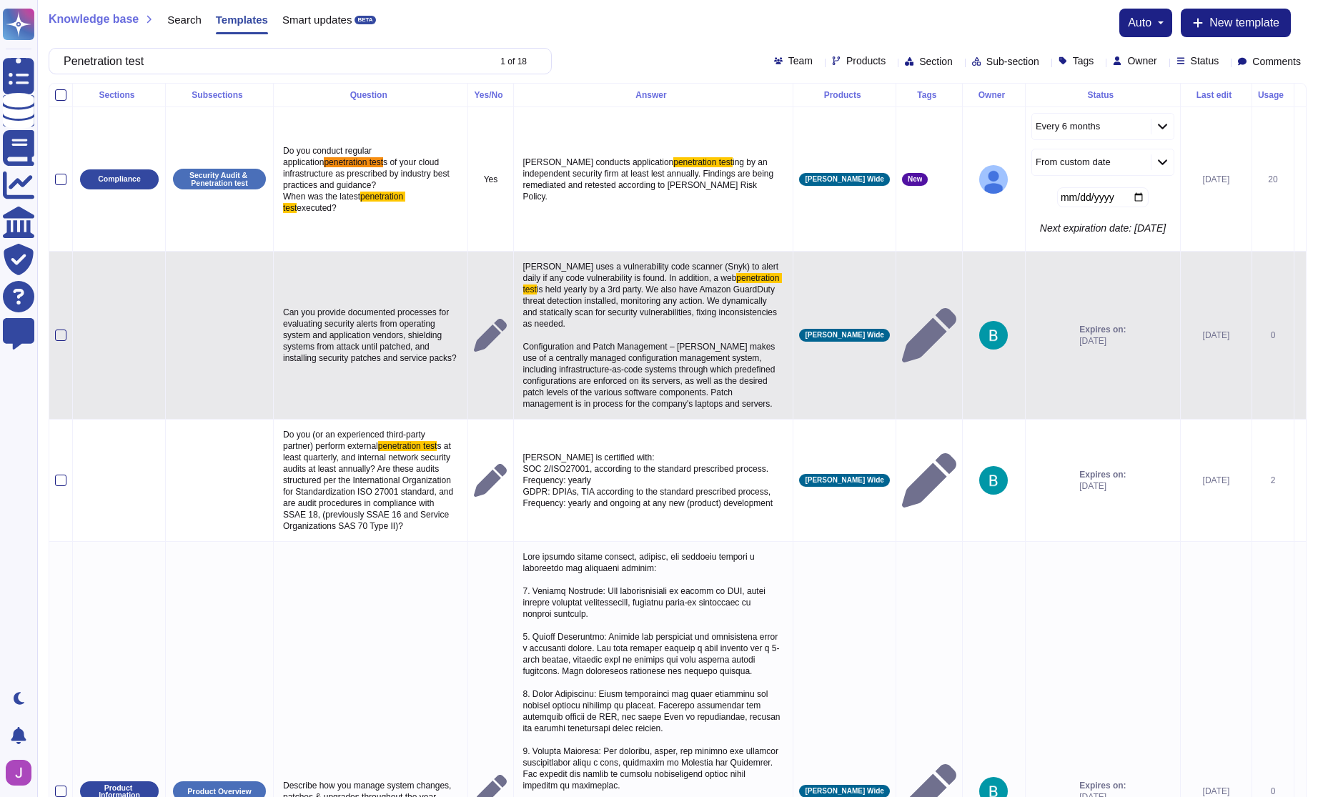
click at [549, 302] on span "is held yearly by a 3rd party. We also have Amazon GuardDuty threat detection i…" at bounding box center [651, 346] width 257 height 124
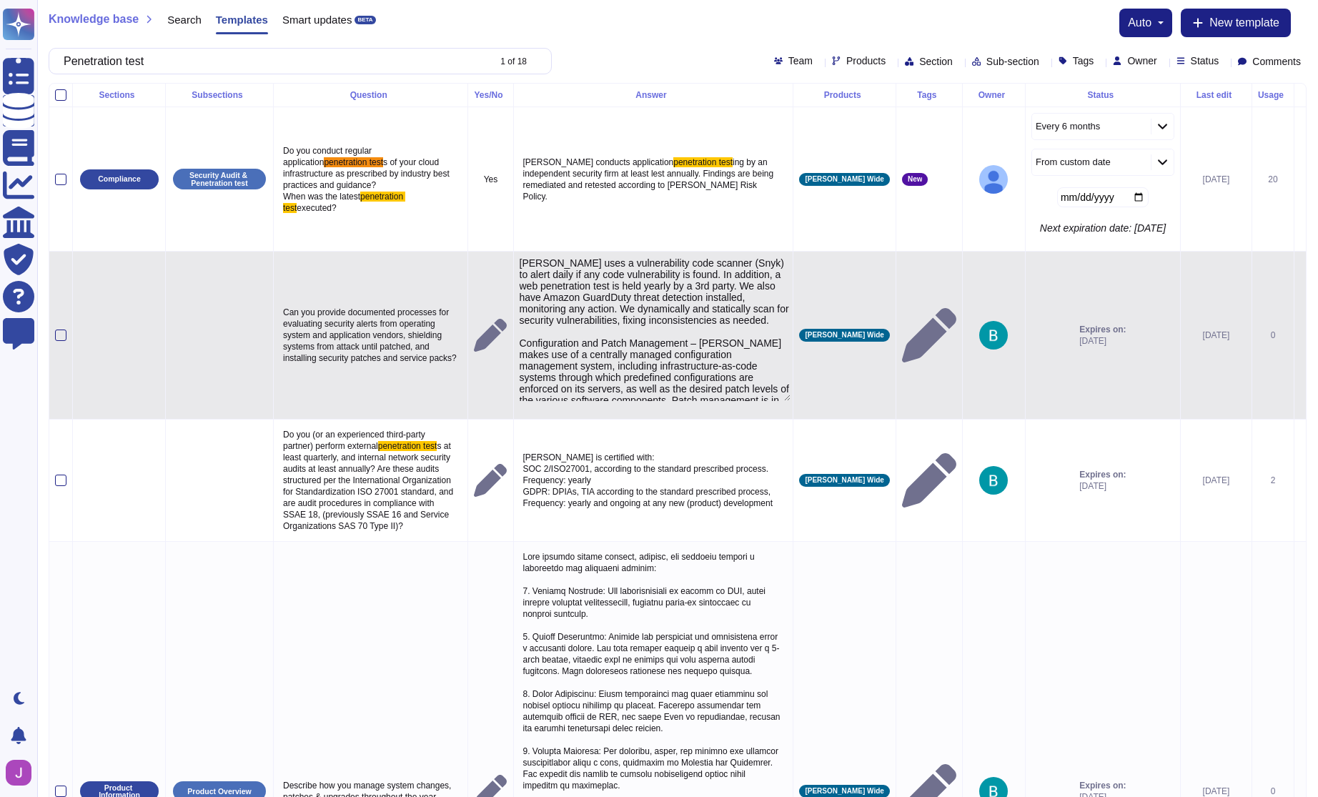
type textarea "[PERSON_NAME] uses a vulnerability code scanner (Snyk) to alert daily if any co…"
click at [863, 297] on td "[PERSON_NAME] Wide" at bounding box center [844, 336] width 102 height 168
